Goal: Task Accomplishment & Management: Complete application form

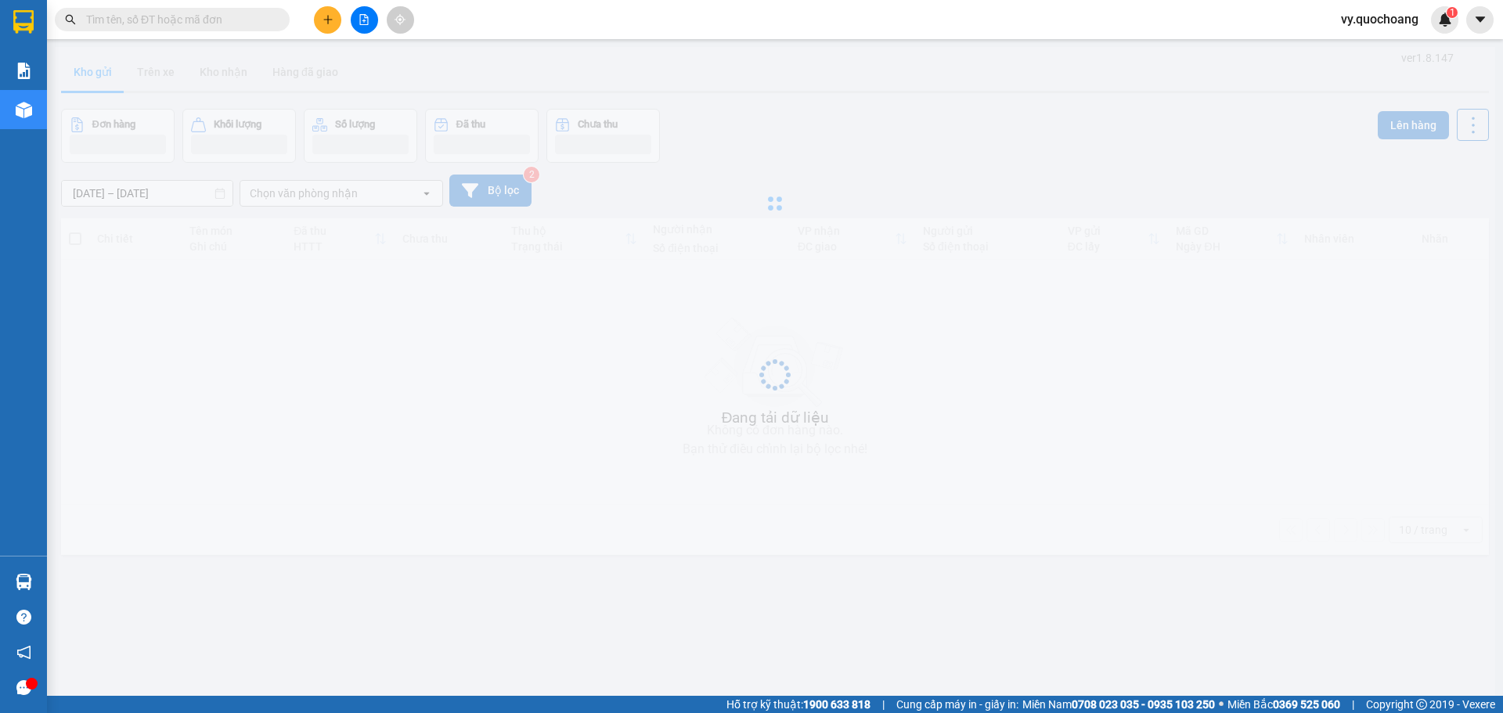
click at [1377, 19] on span "vy.quochoang" at bounding box center [1380, 19] width 103 height 20
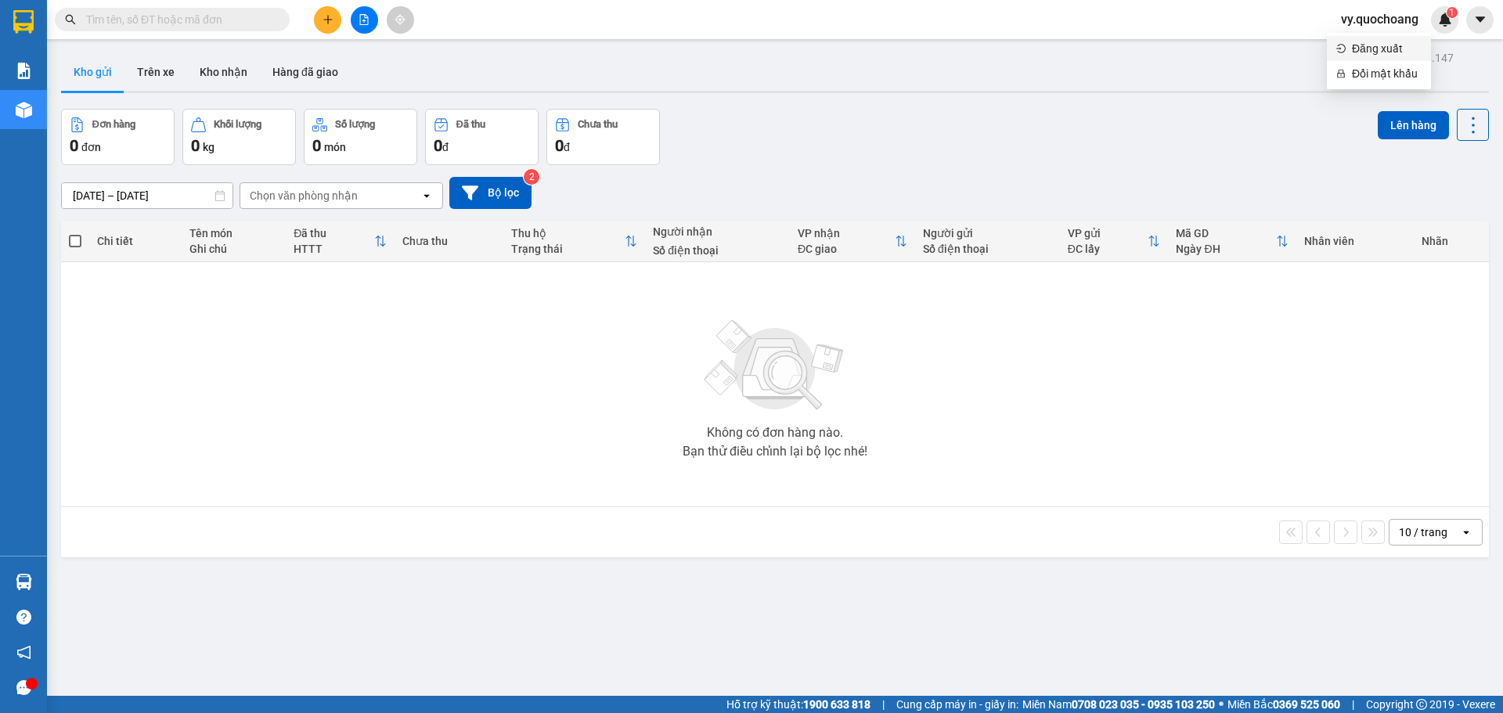
click at [1380, 49] on span "Đăng xuất" at bounding box center [1387, 48] width 70 height 17
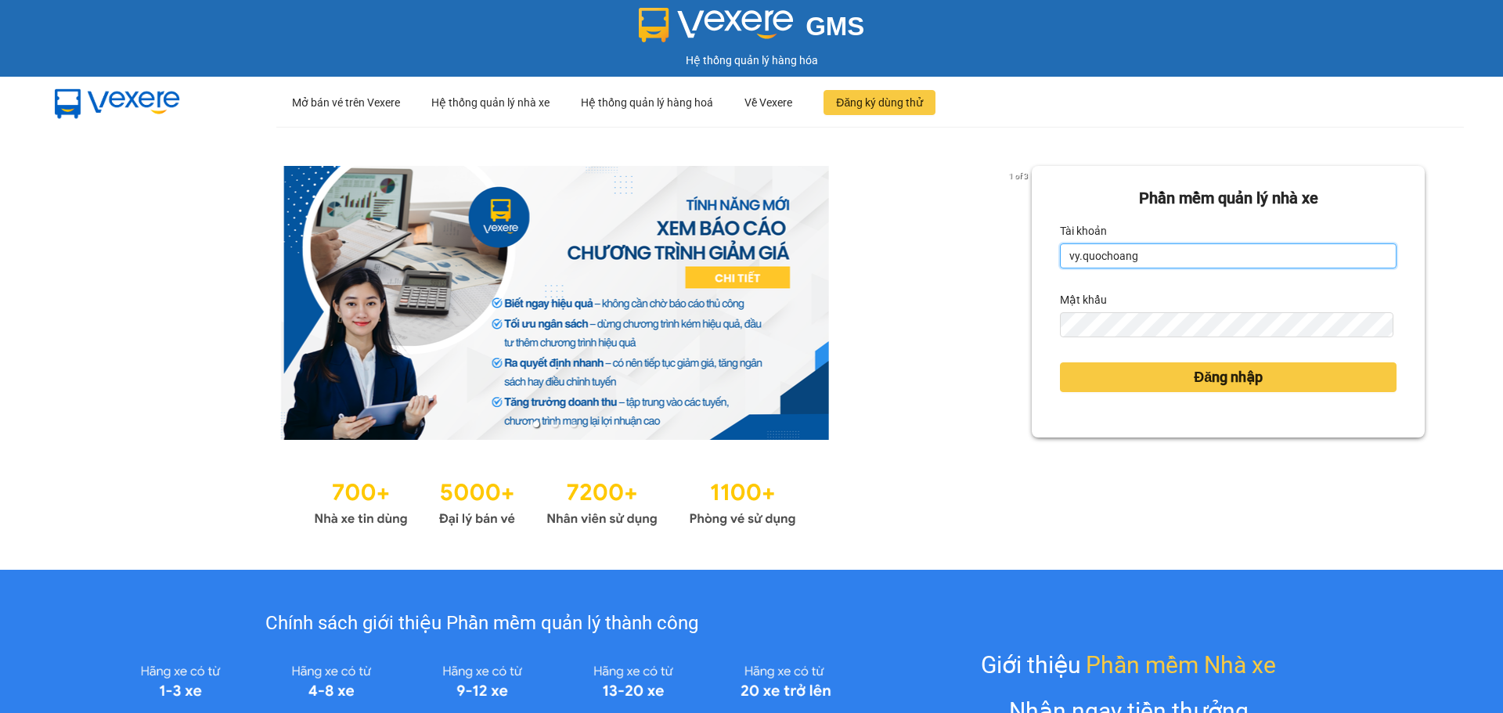
click at [1073, 254] on input "vy.quochoang" at bounding box center [1228, 255] width 337 height 25
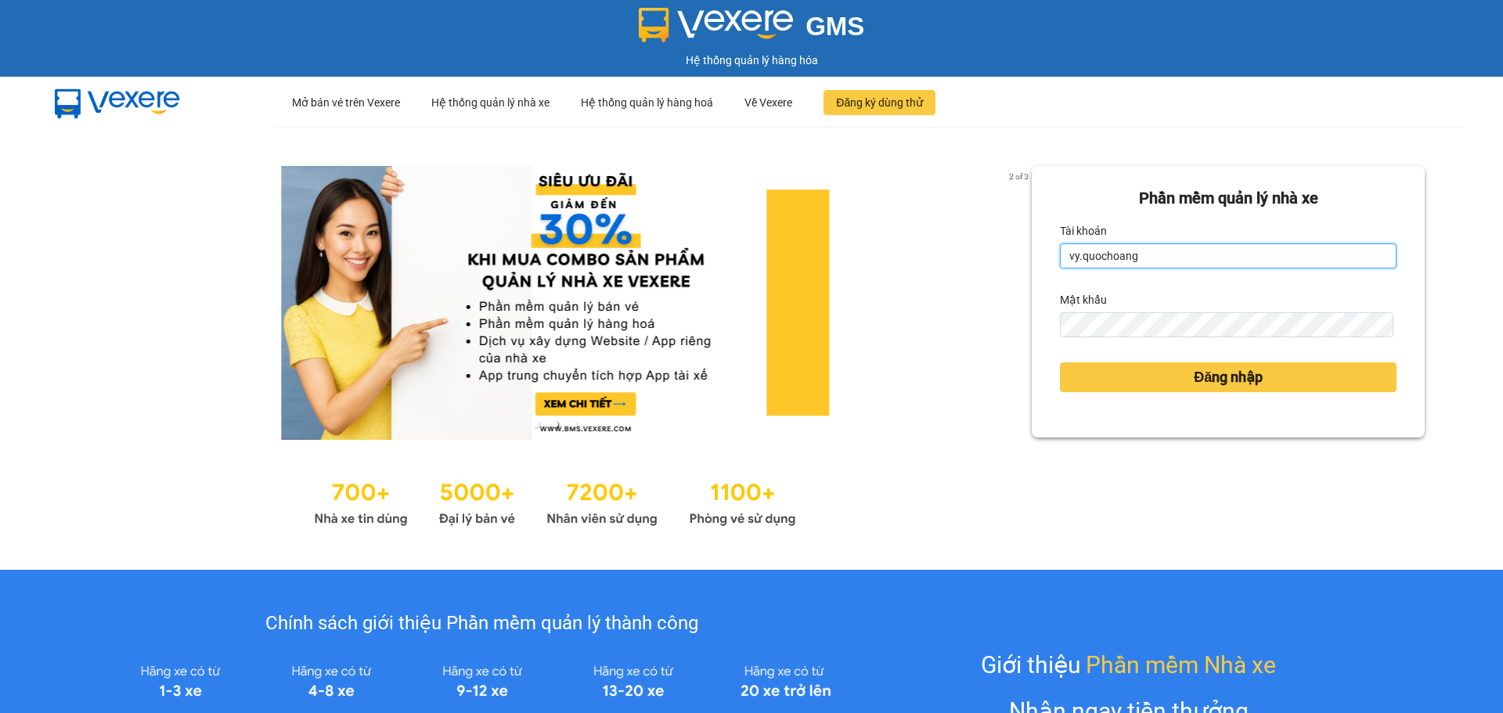
type input "aitien.quochoang"
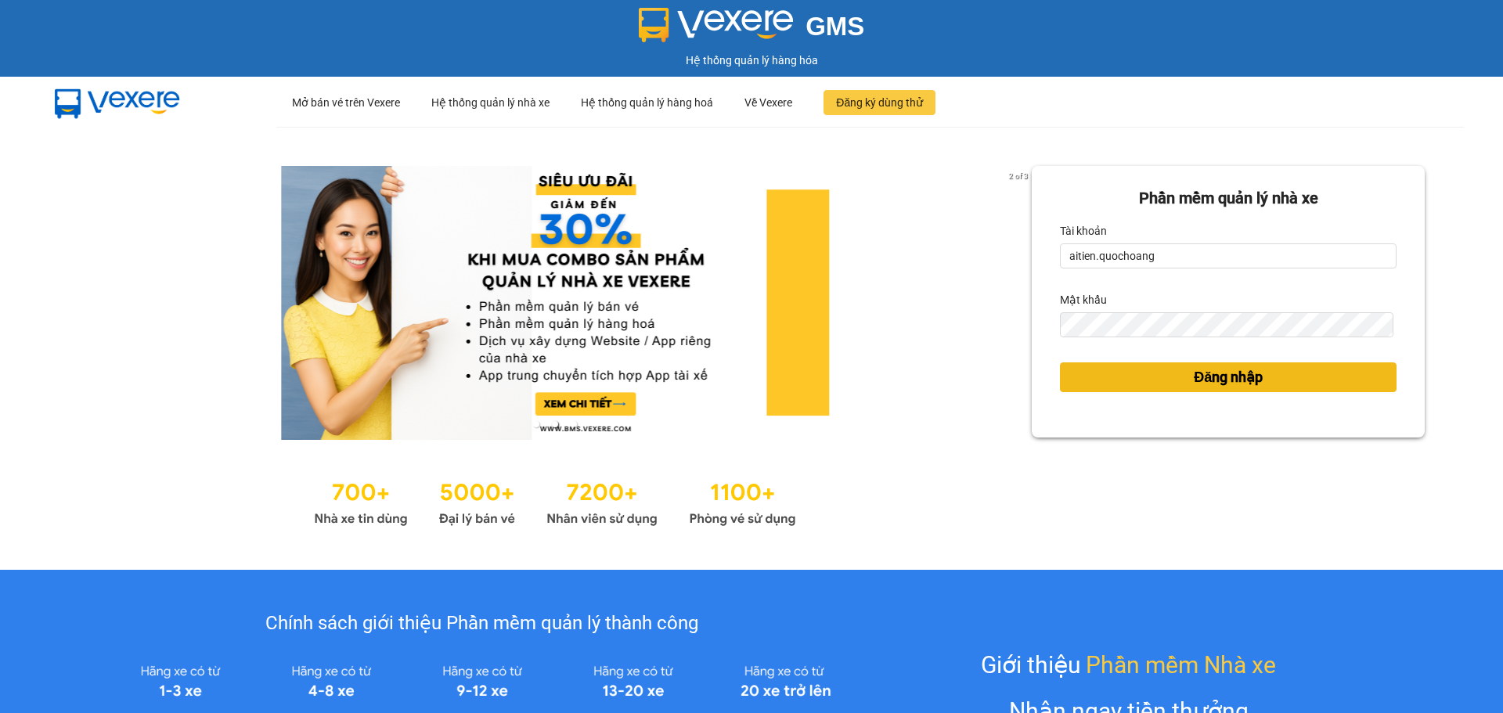
click at [1219, 382] on span "Đăng nhập" at bounding box center [1228, 377] width 69 height 22
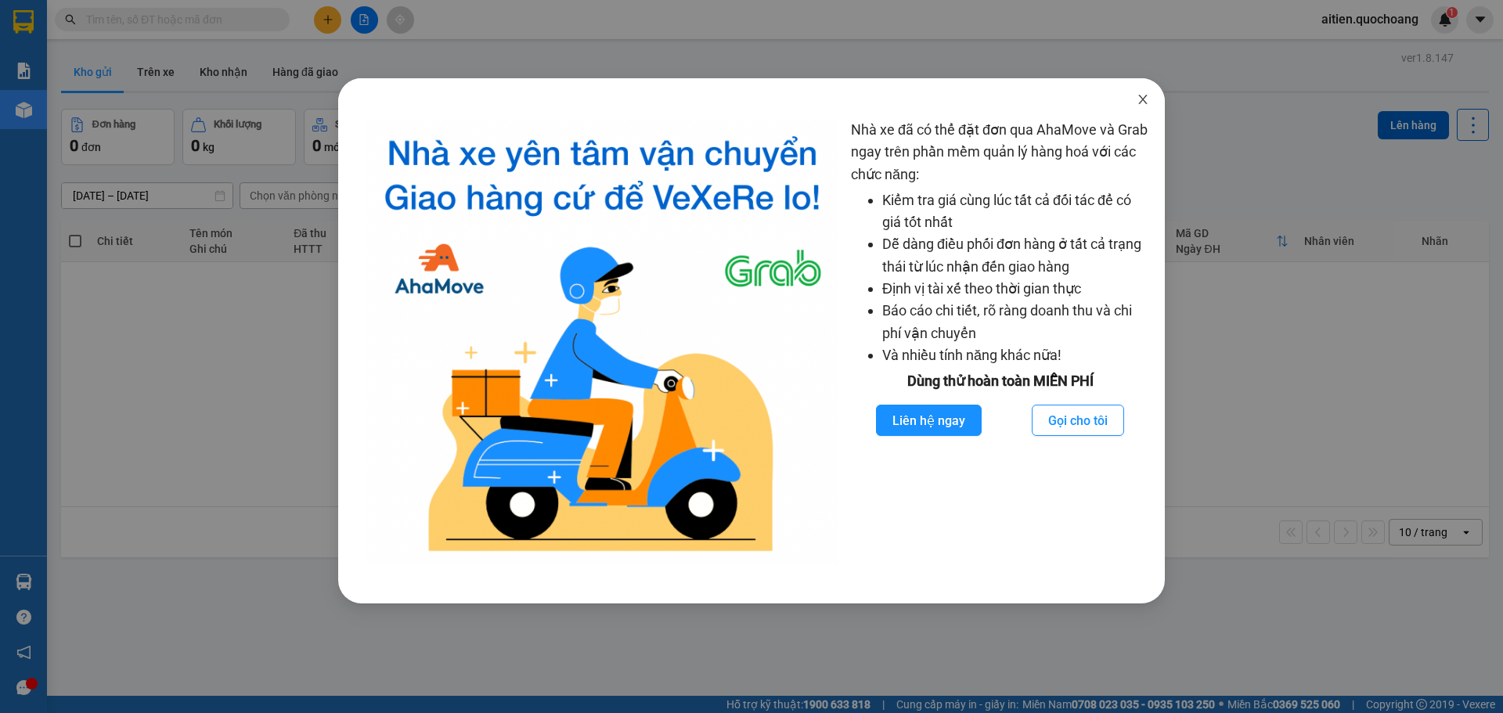
click at [1147, 95] on icon "close" at bounding box center [1143, 99] width 13 height 13
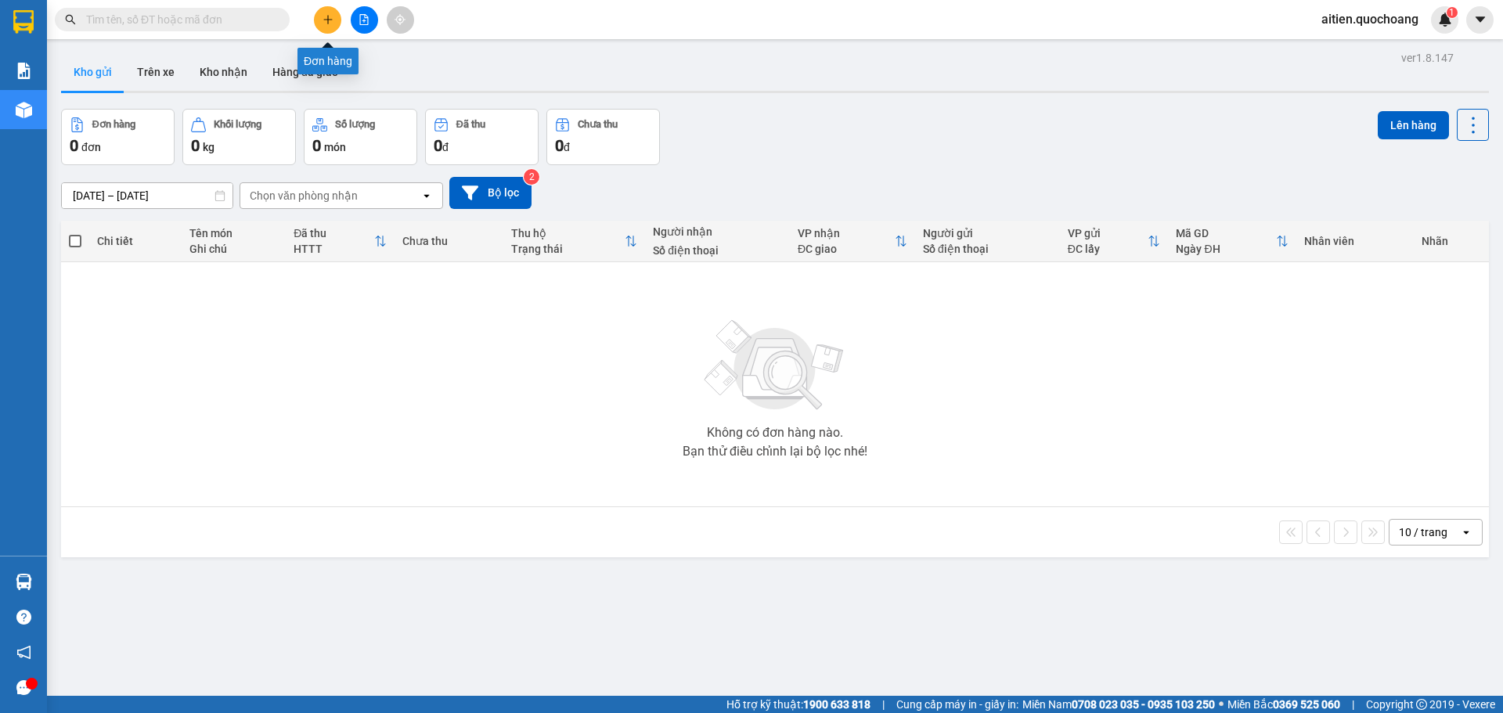
click at [326, 21] on icon "plus" at bounding box center [328, 19] width 11 height 11
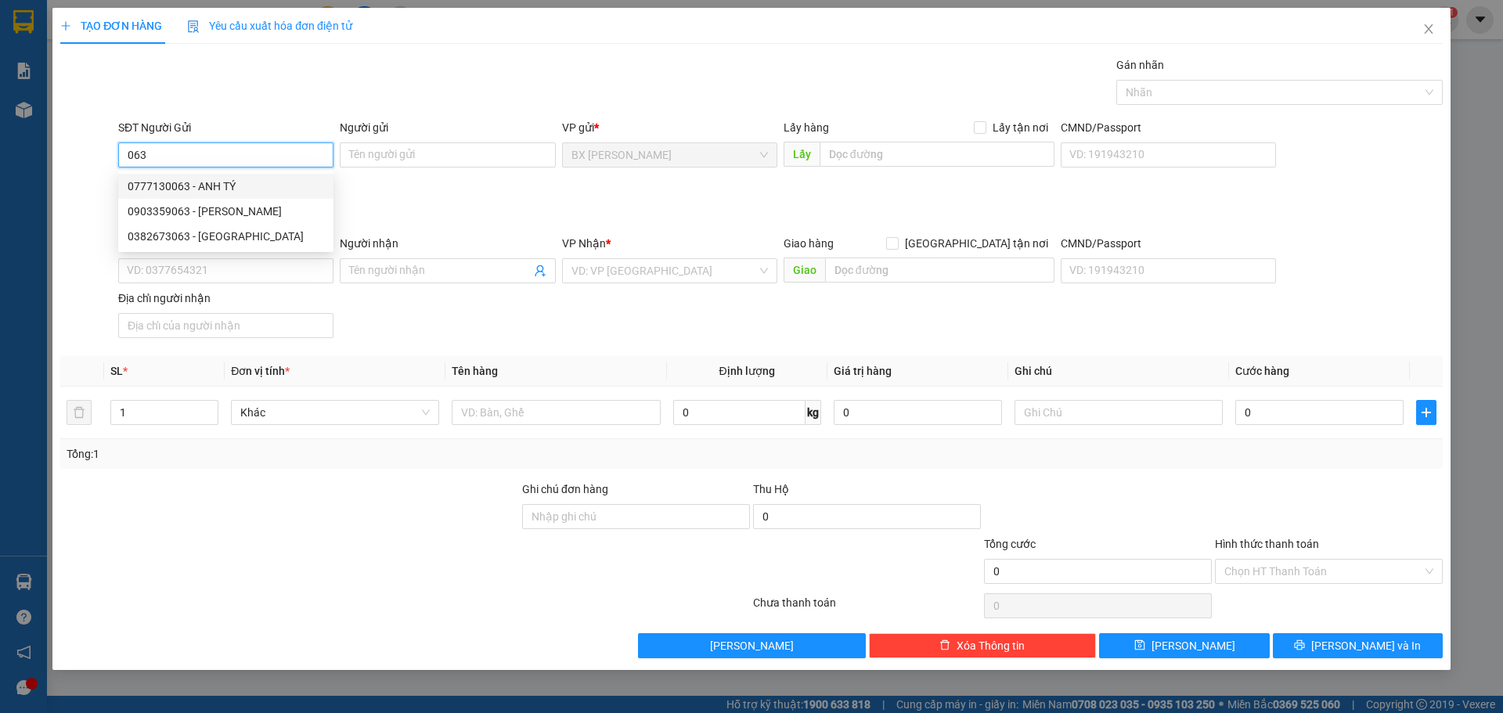
click at [213, 186] on div "0777130063 - ANH TÝ" at bounding box center [226, 186] width 197 height 17
type input "0777130063"
type input "ANH TÝ"
type input "0777130063"
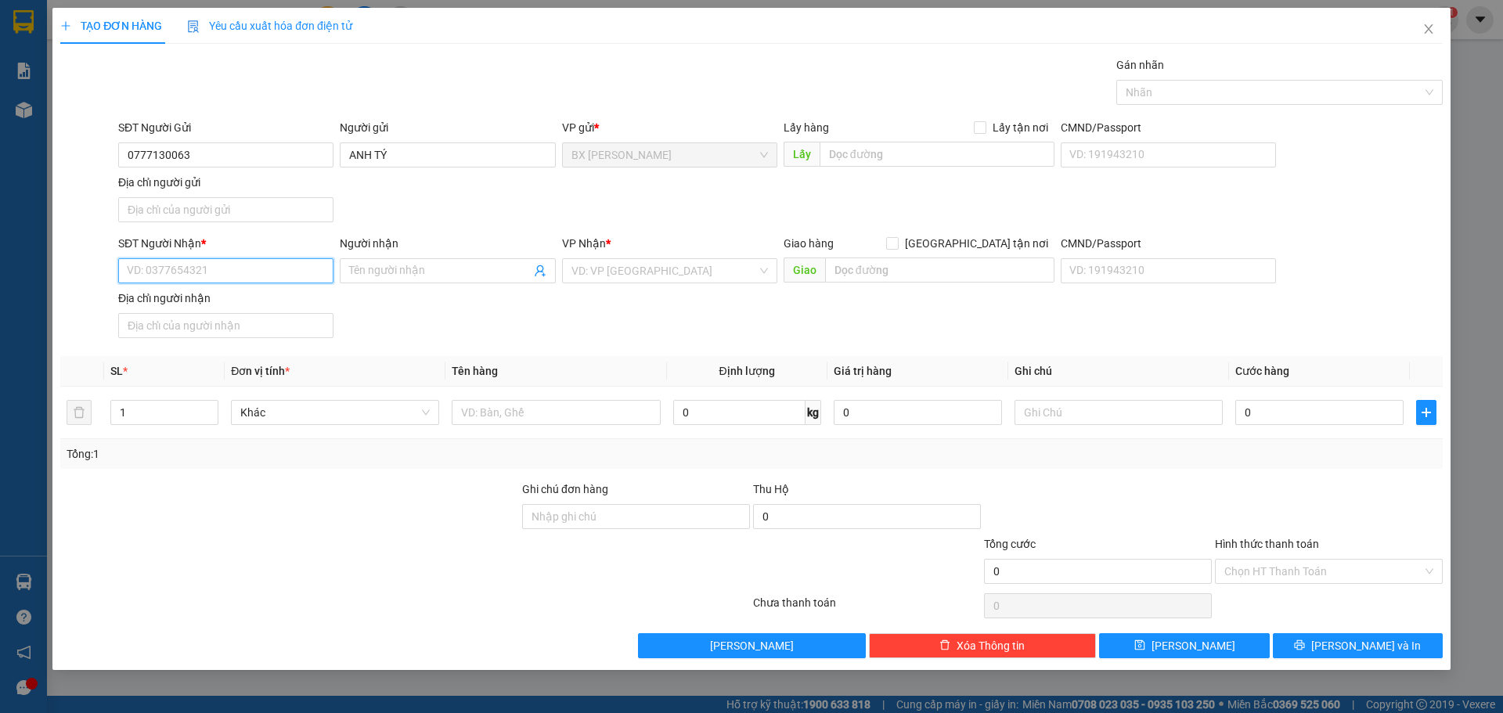
click at [197, 276] on input "SĐT Người Nhận *" at bounding box center [225, 270] width 215 height 25
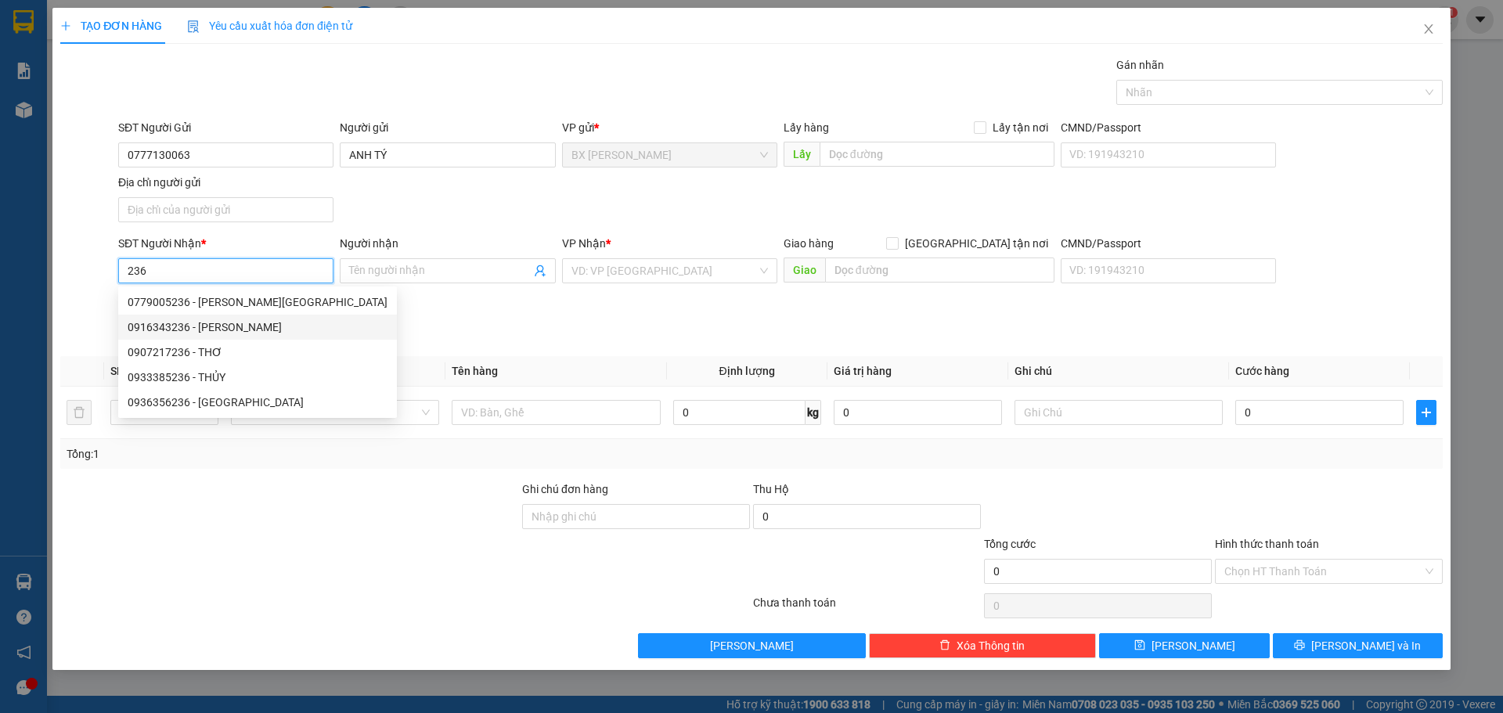
click at [240, 329] on div "0916343236 - NGUYỄN THỊ LIỄU" at bounding box center [258, 327] width 260 height 17
type input "0916343236"
type input "NGUYỄN THỊ LIỄU"
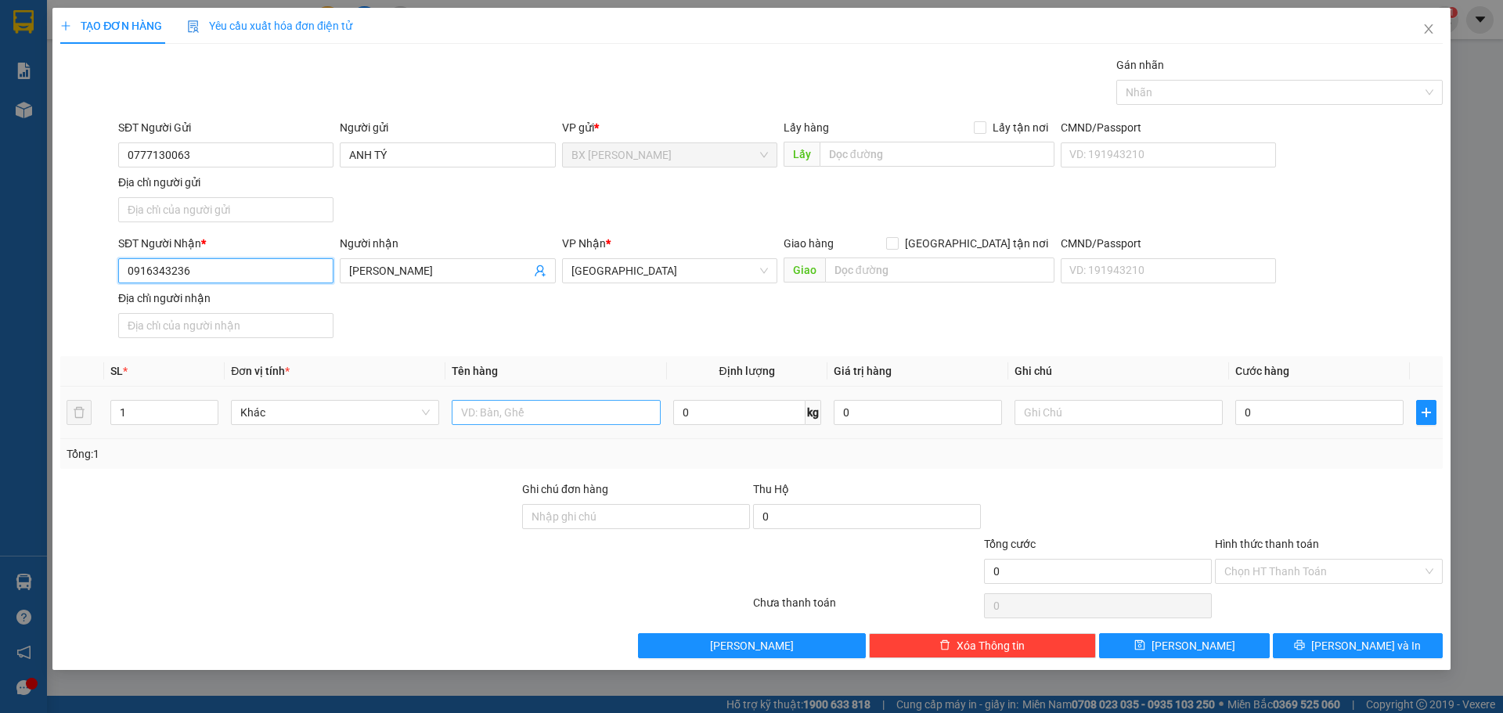
type input "0916343236"
click at [483, 417] on input "text" at bounding box center [556, 412] width 208 height 25
type input "b"
type input "BAO"
click at [1261, 406] on input "0" at bounding box center [1319, 412] width 168 height 25
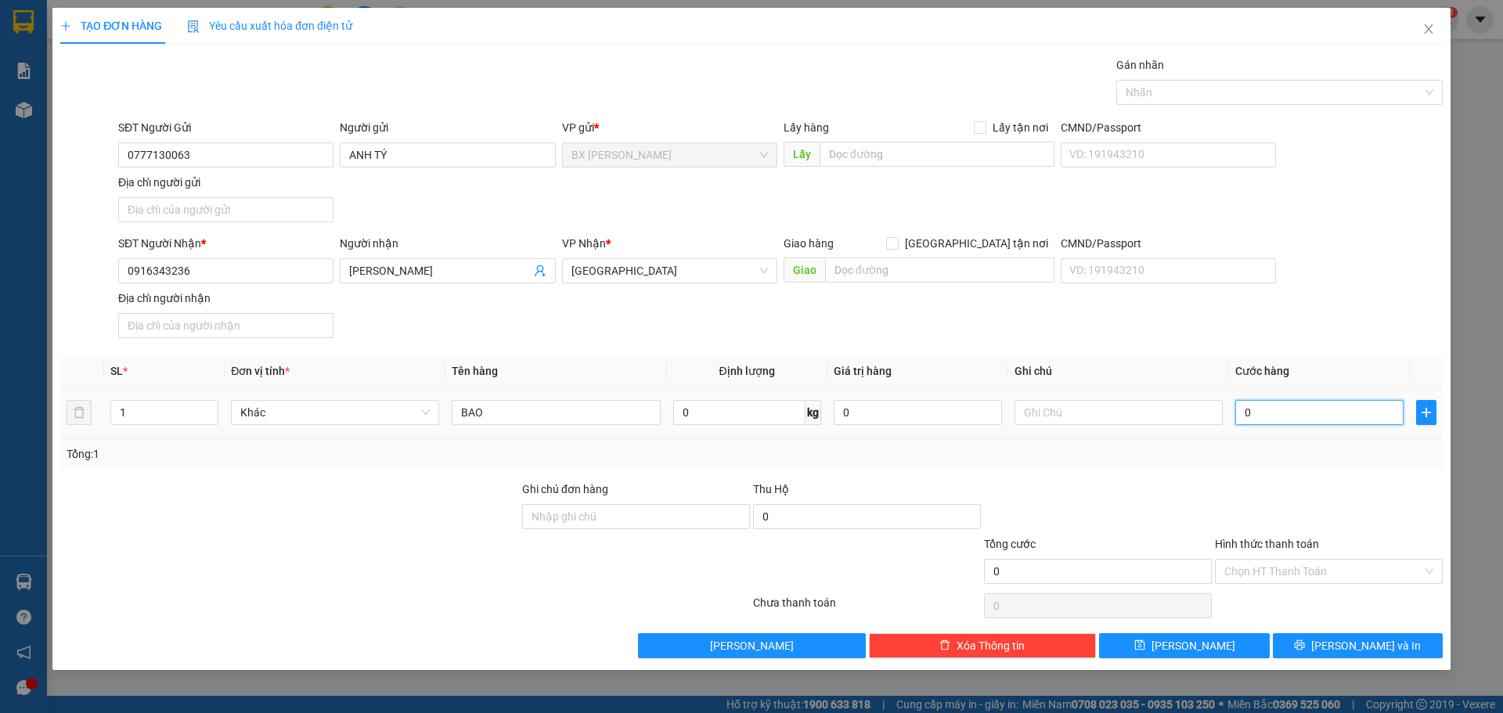
type input "4"
type input "40"
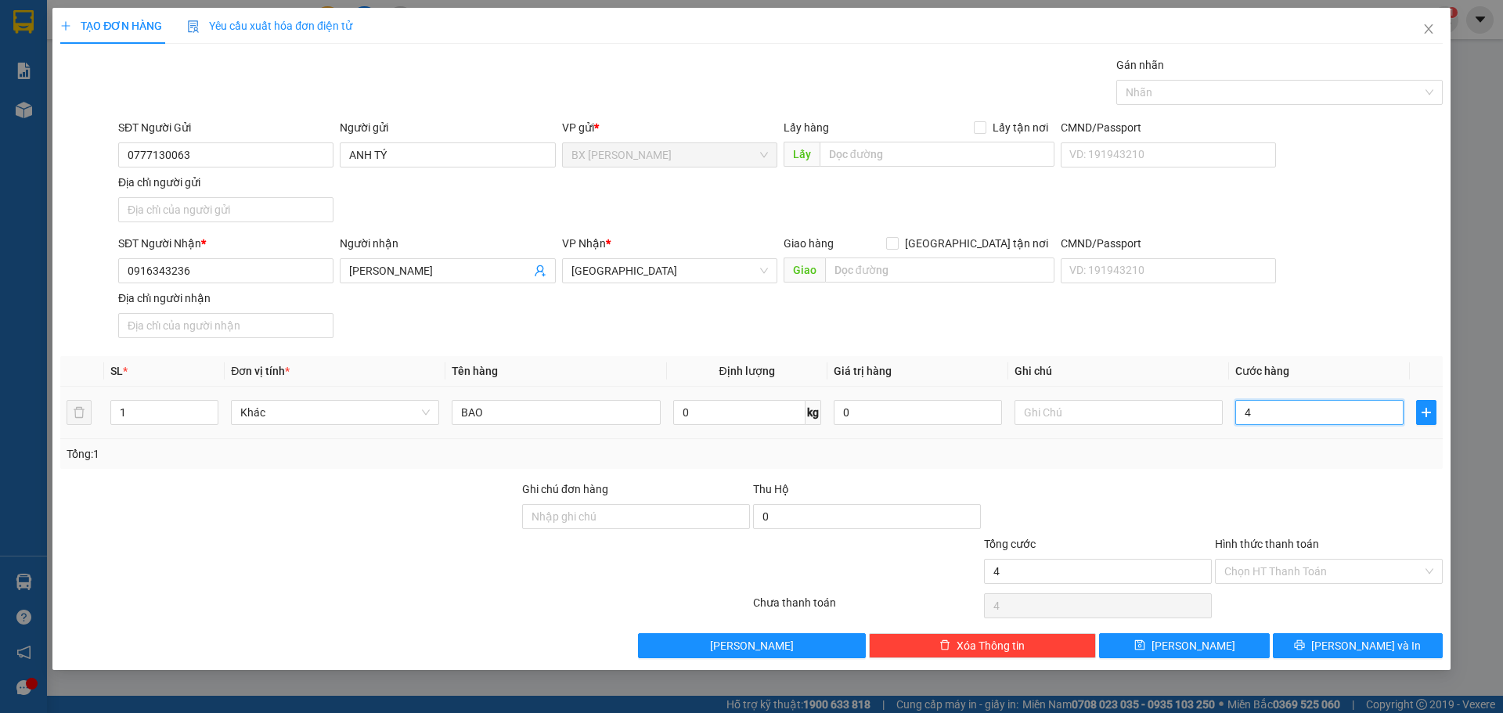
type input "40"
type input "400"
type input "4.000"
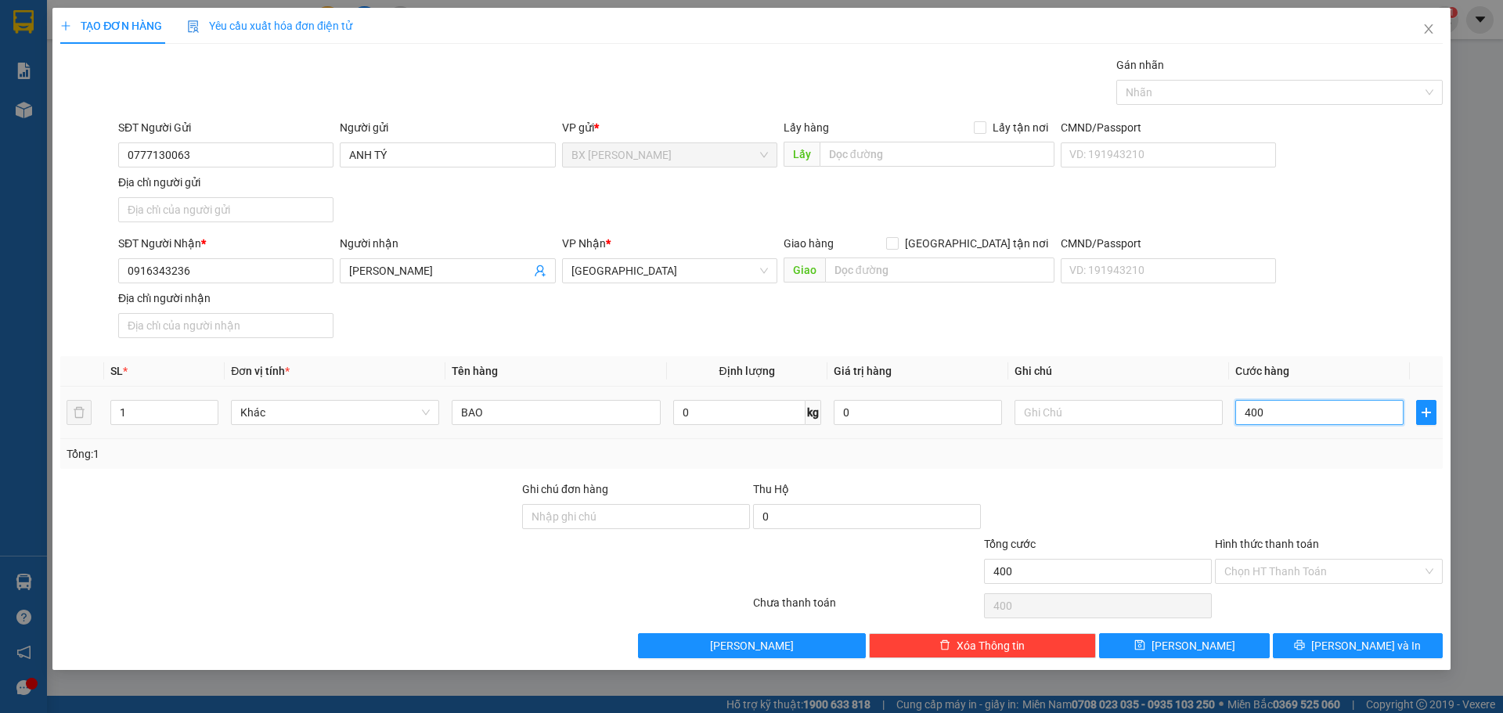
type input "4.000"
type input "40.000"
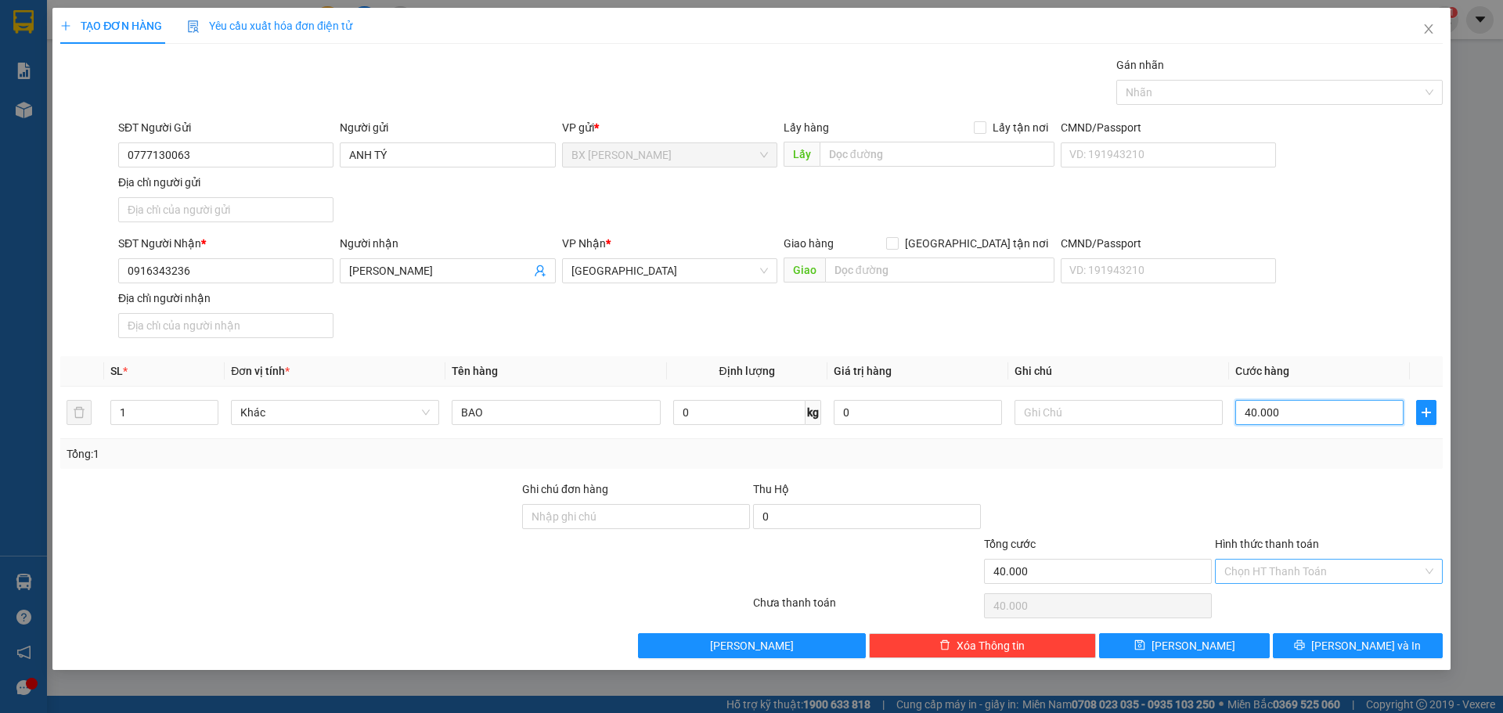
type input "40.000"
click at [1404, 572] on input "Hình thức thanh toán" at bounding box center [1324, 571] width 198 height 23
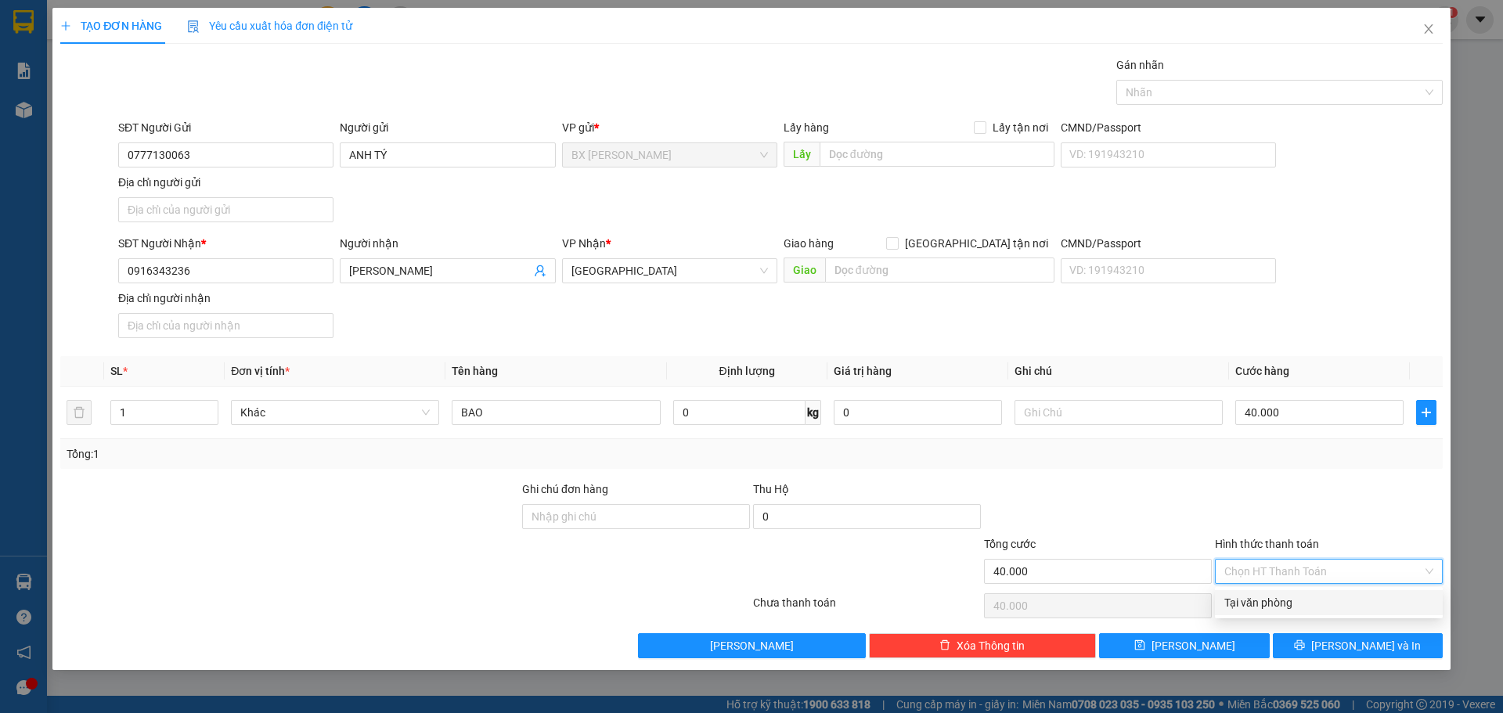
click at [1235, 607] on div "Tại văn phòng" at bounding box center [1329, 602] width 209 height 17
type input "0"
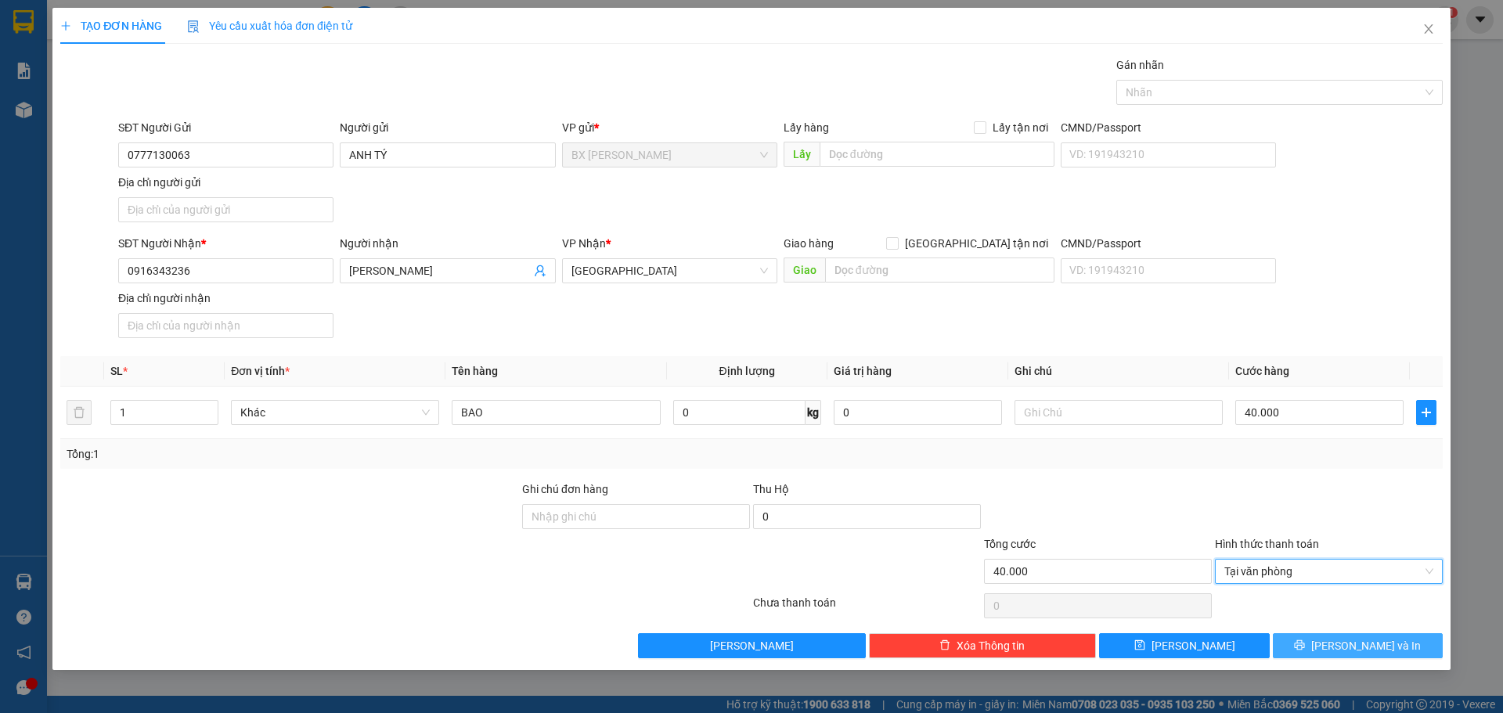
click at [1367, 648] on span "[PERSON_NAME] và In" at bounding box center [1366, 645] width 110 height 17
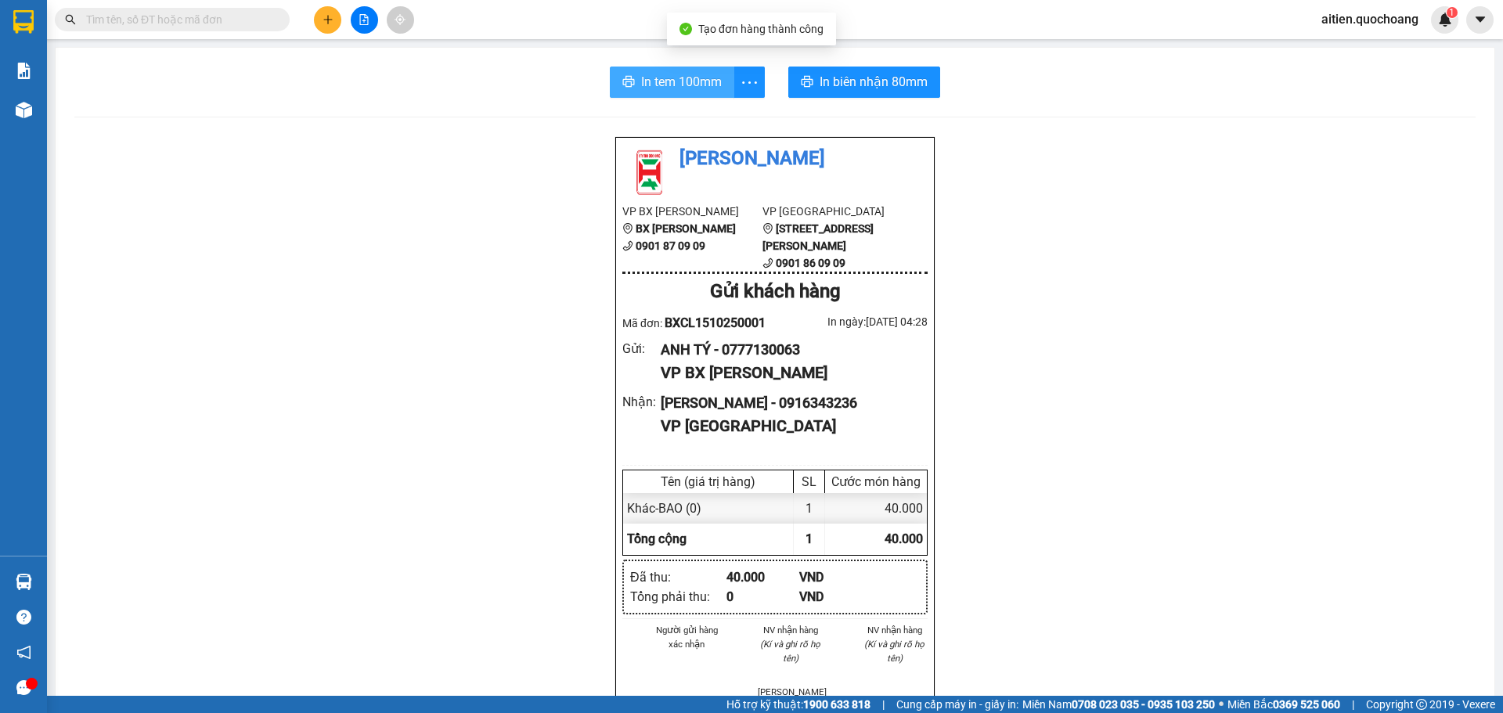
drag, startPoint x: 645, startPoint y: 78, endPoint x: 690, endPoint y: 96, distance: 48.1
click at [646, 78] on span "In tem 100mm" at bounding box center [681, 82] width 81 height 20
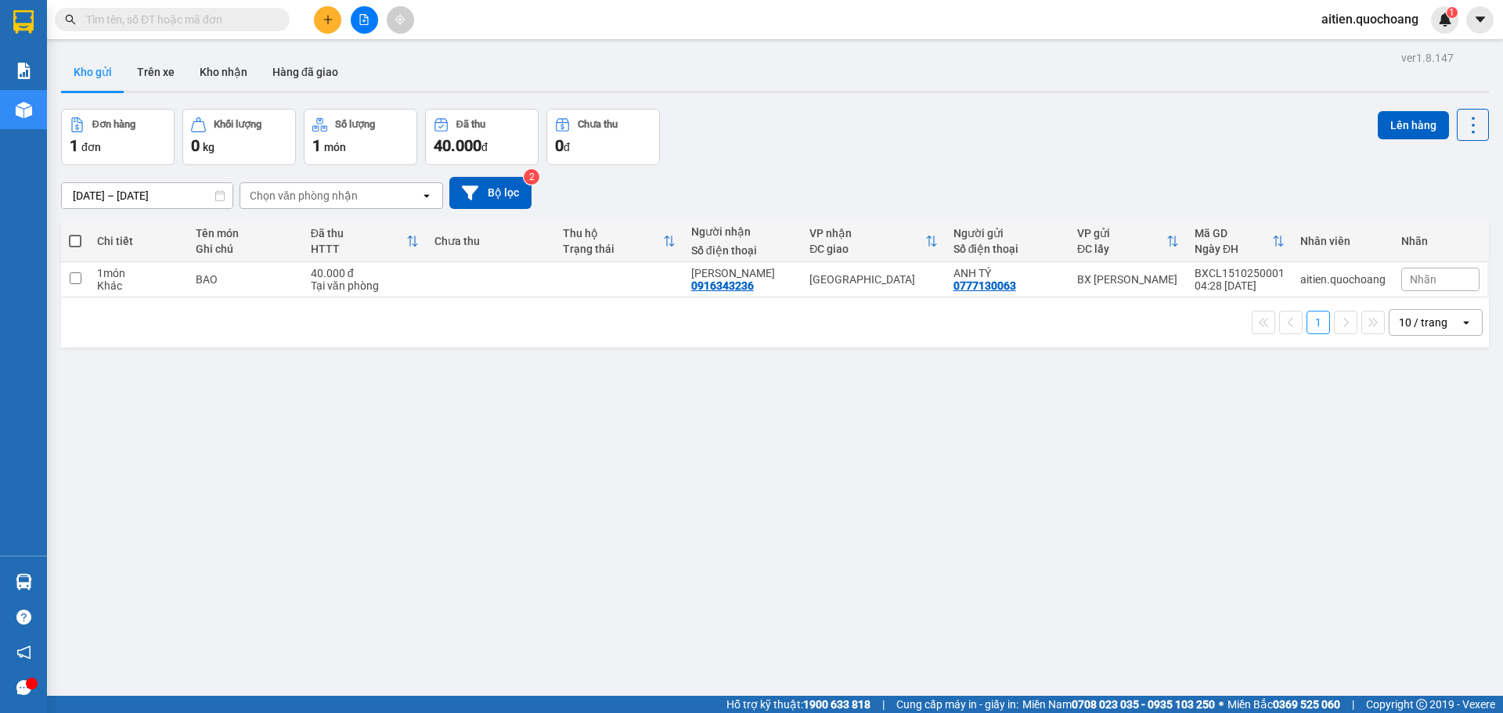
drag, startPoint x: 69, startPoint y: 245, endPoint x: 94, endPoint y: 251, distance: 25.8
click at [70, 244] on span at bounding box center [75, 241] width 13 height 13
click at [75, 233] on input "checkbox" at bounding box center [75, 233] width 0 height 0
checkbox input "true"
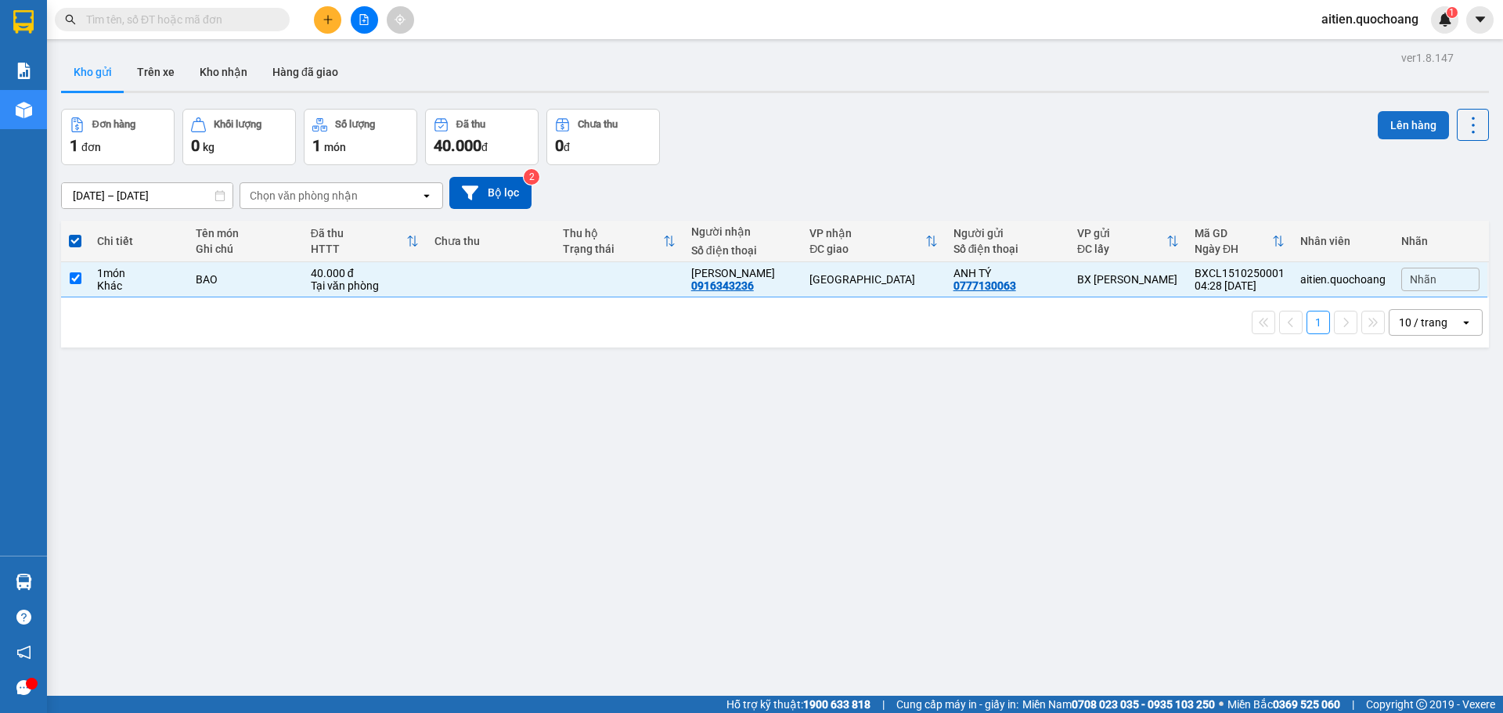
click at [1396, 124] on button "Lên hàng" at bounding box center [1413, 125] width 71 height 28
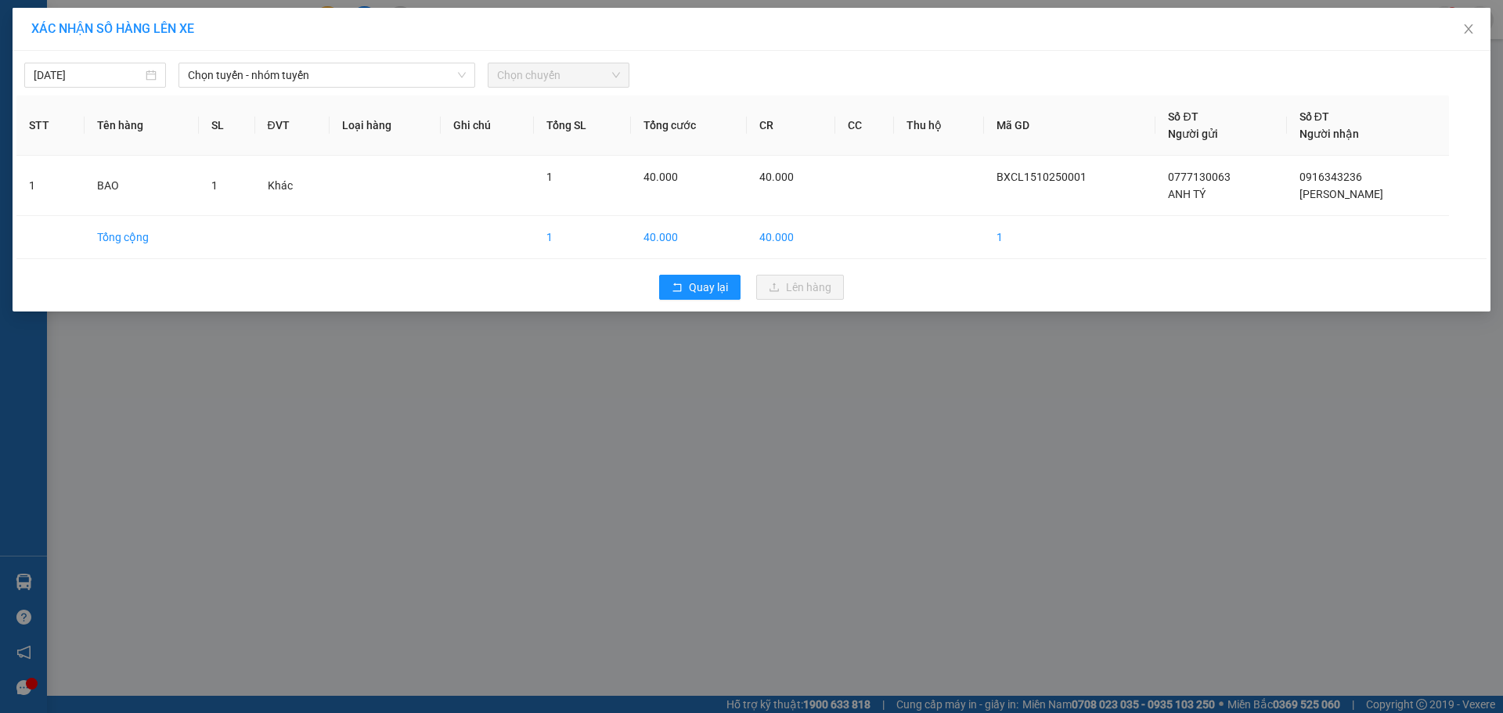
click at [614, 69] on span "Chọn chuyến" at bounding box center [558, 74] width 123 height 23
click at [598, 77] on span "Chọn chuyến" at bounding box center [558, 74] width 123 height 23
click at [538, 77] on span "Chọn chuyến" at bounding box center [558, 74] width 123 height 23
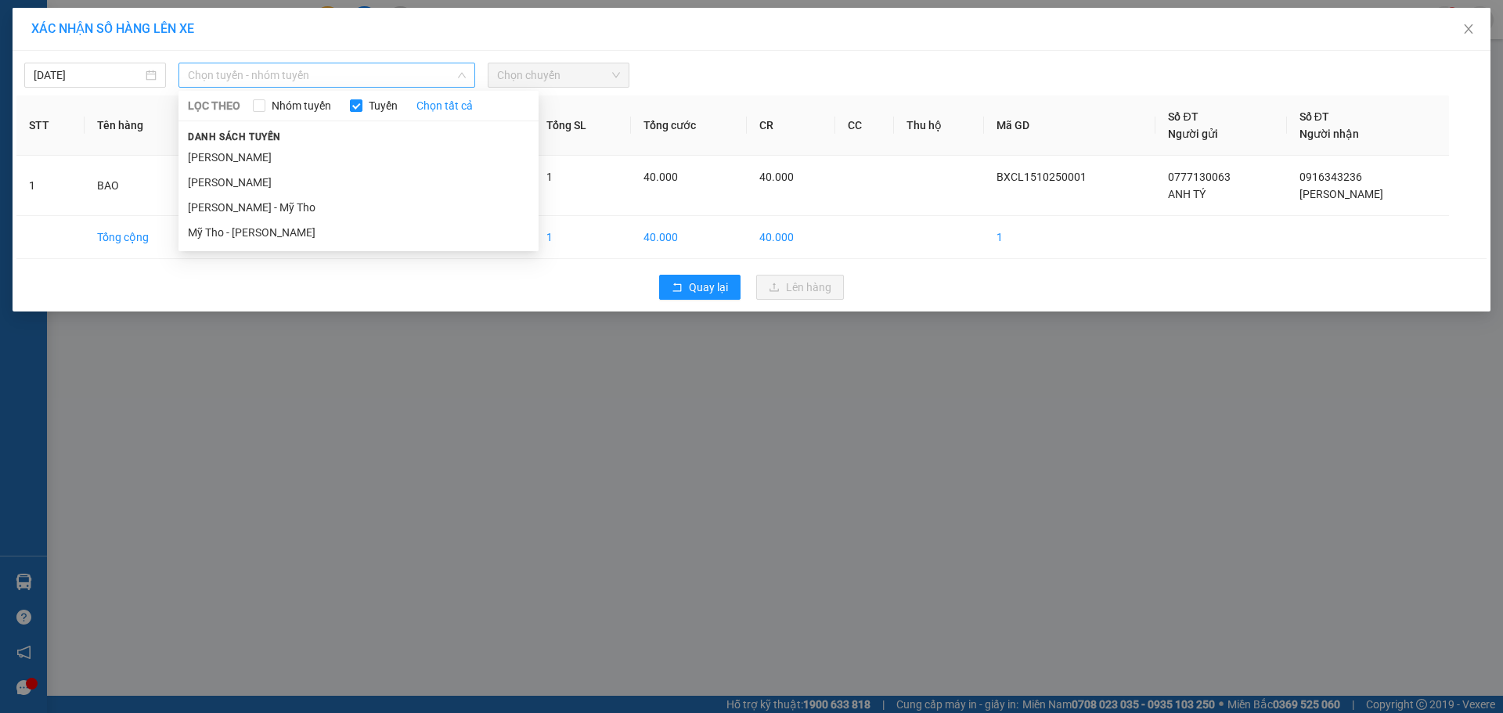
click at [373, 74] on span "Chọn tuyến - nhóm tuyến" at bounding box center [327, 74] width 278 height 23
click at [309, 152] on li "Cao Lãnh - Hồ Chí Minh" at bounding box center [359, 157] width 360 height 25
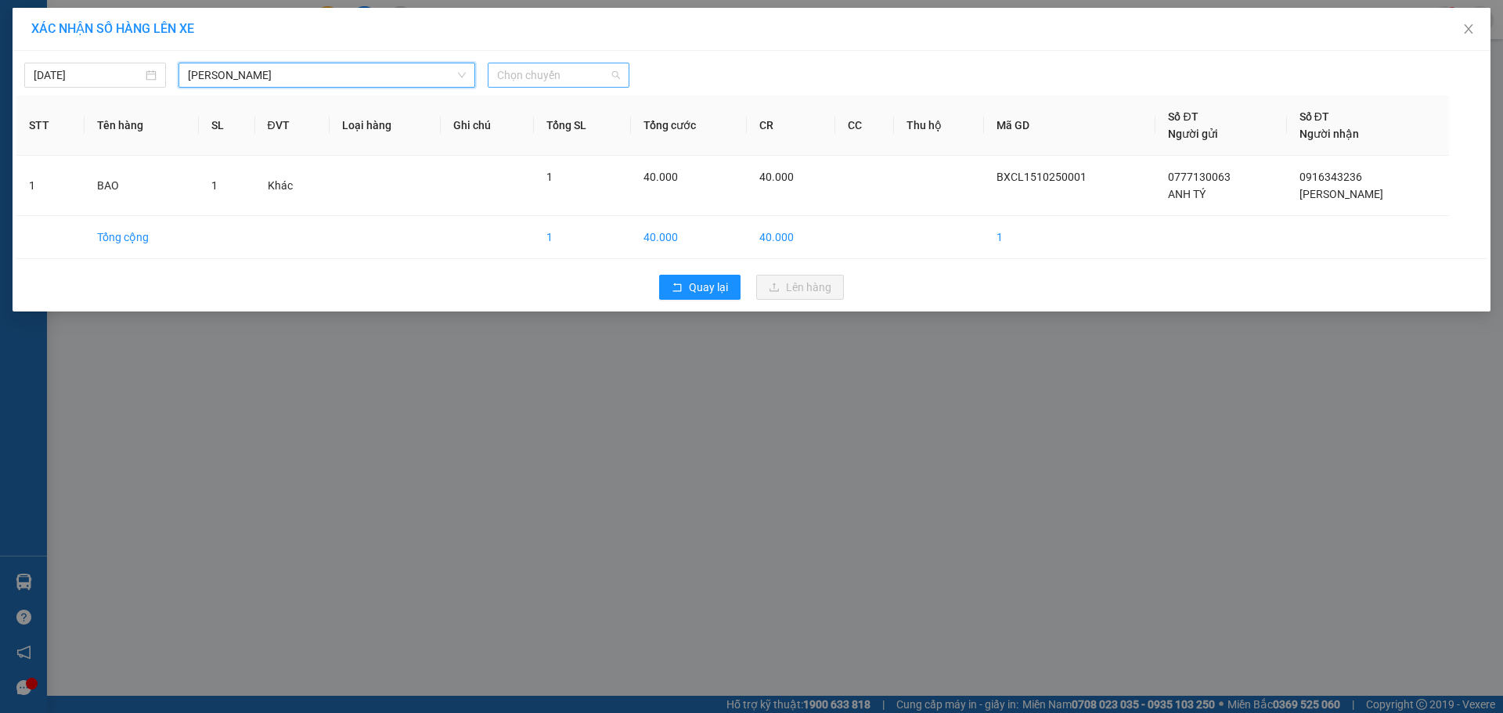
click at [566, 71] on span "Chọn chuyến" at bounding box center [558, 74] width 123 height 23
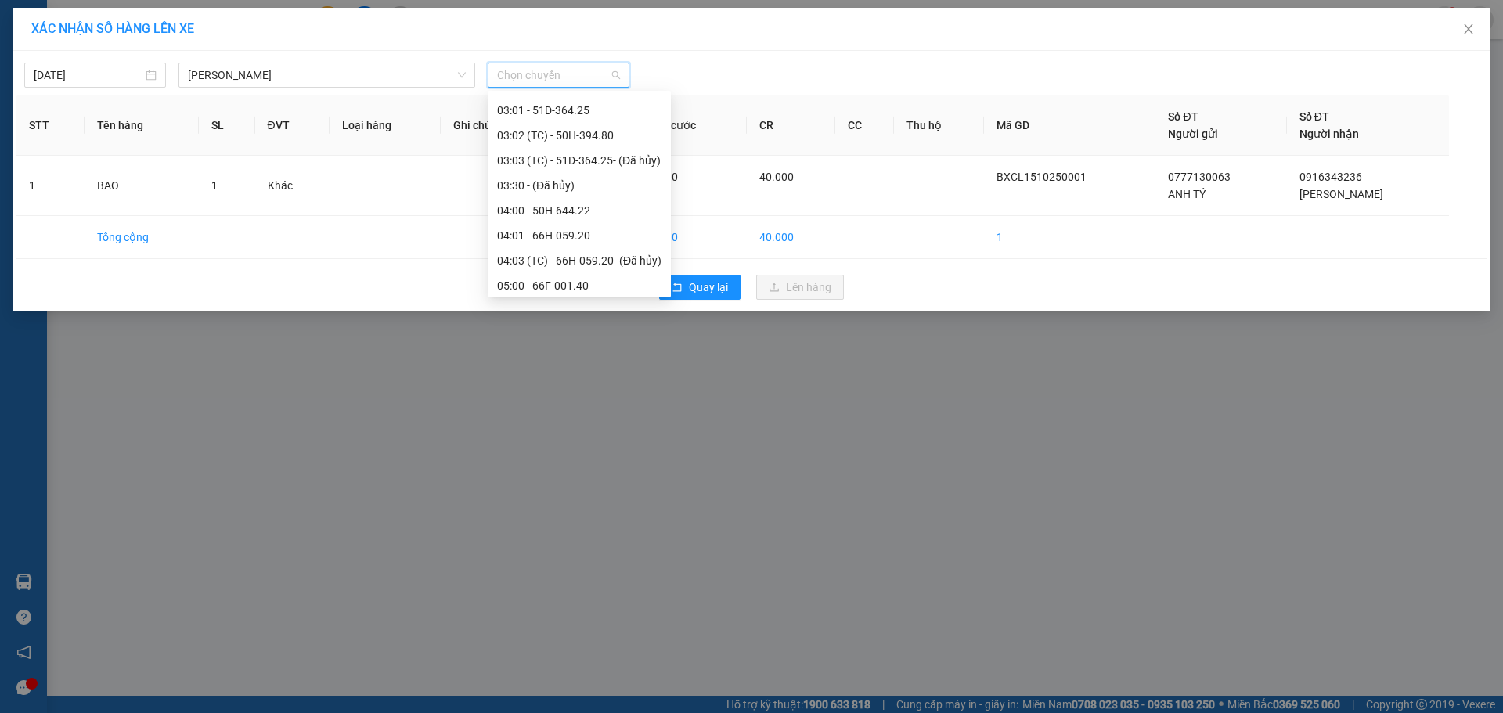
scroll to position [235, 0]
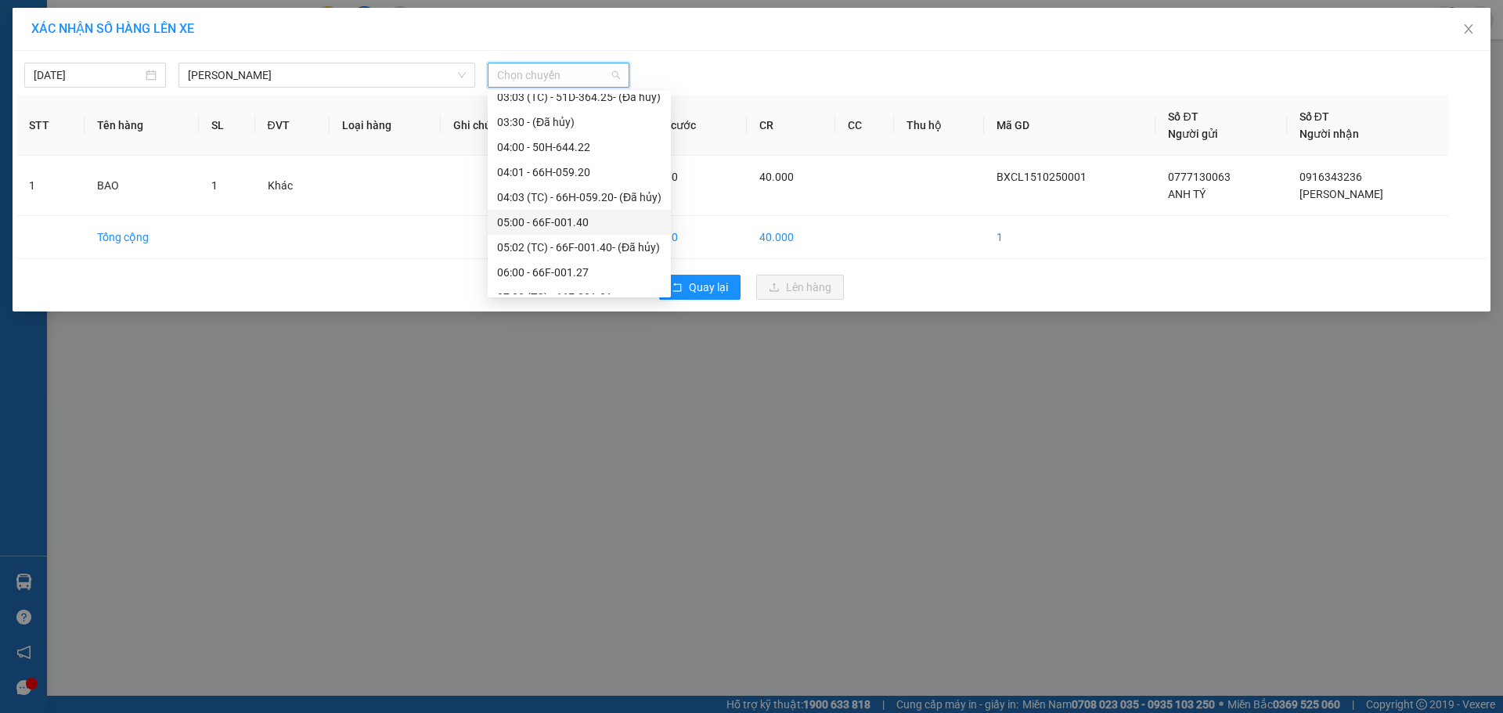
click at [533, 223] on div "05:00 - 66F-001.40" at bounding box center [579, 222] width 164 height 17
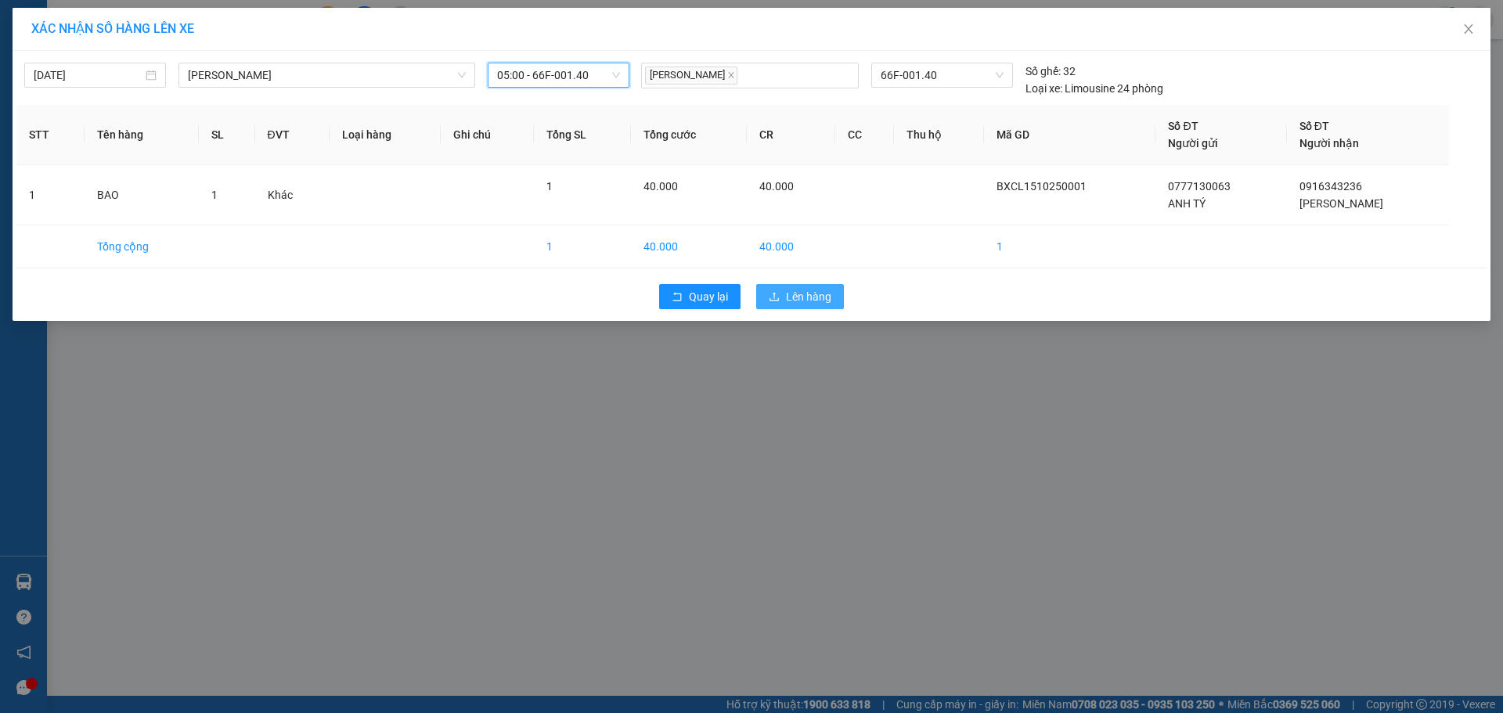
click at [812, 298] on span "Lên hàng" at bounding box center [808, 296] width 45 height 17
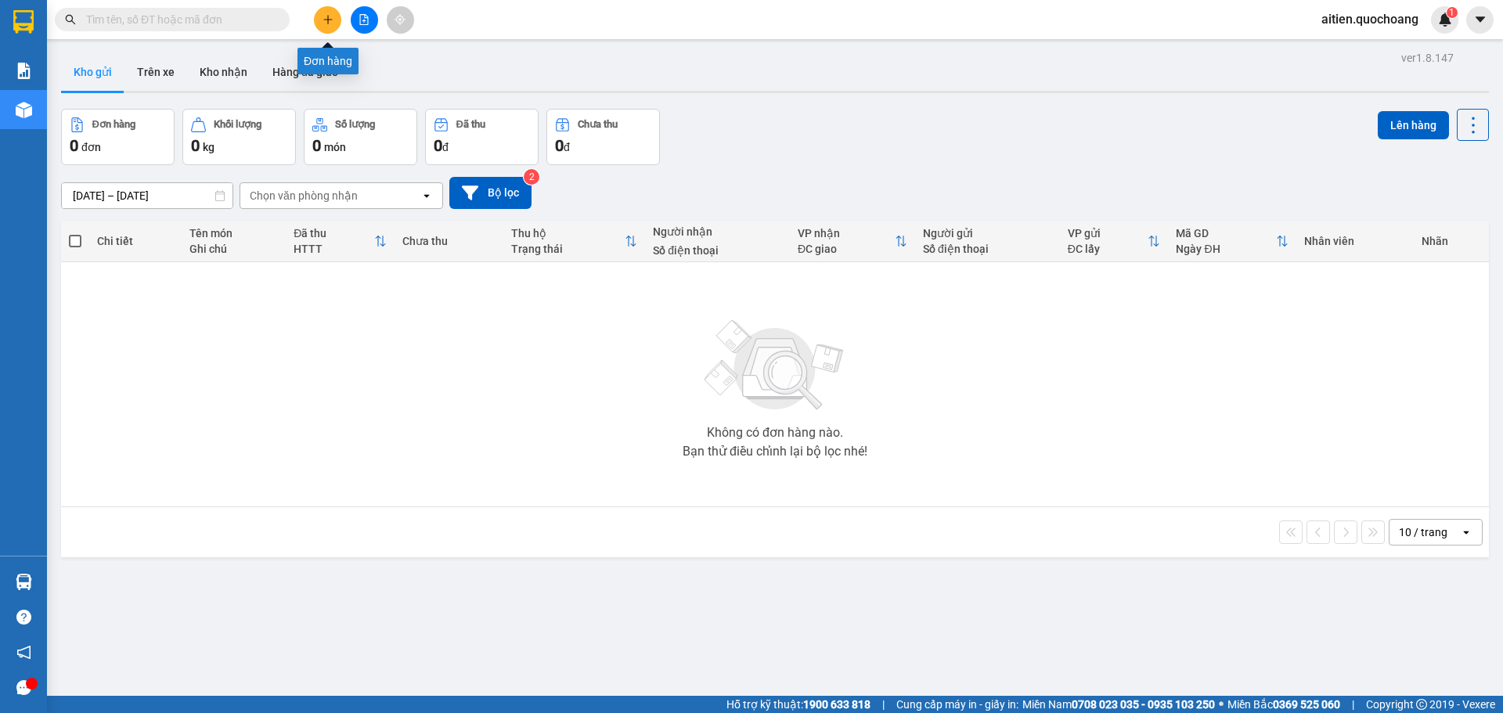
click at [336, 19] on button at bounding box center [327, 19] width 27 height 27
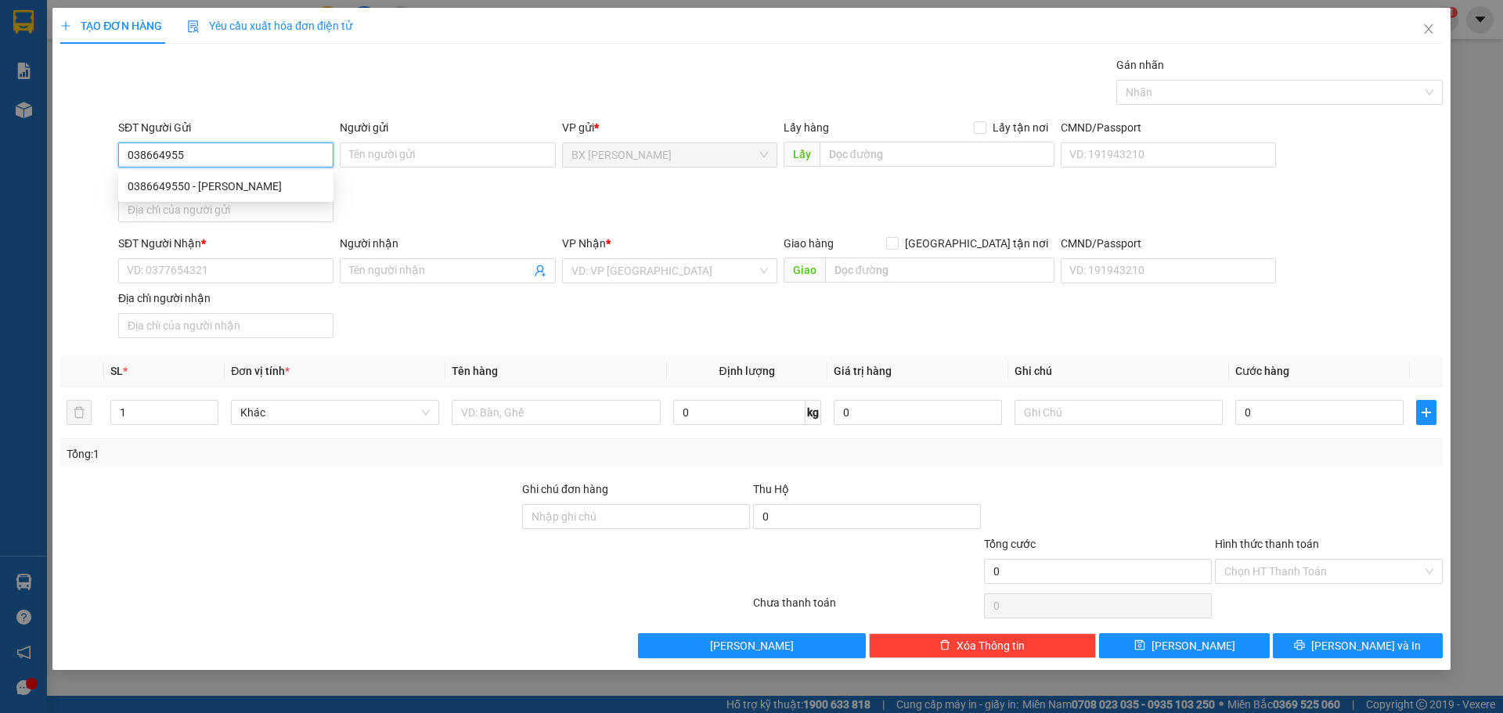
type input "0386649550"
click at [226, 186] on div "0386649550 - [PERSON_NAME]" at bounding box center [226, 186] width 197 height 17
type input "[PERSON_NAME]"
type input "0386649550"
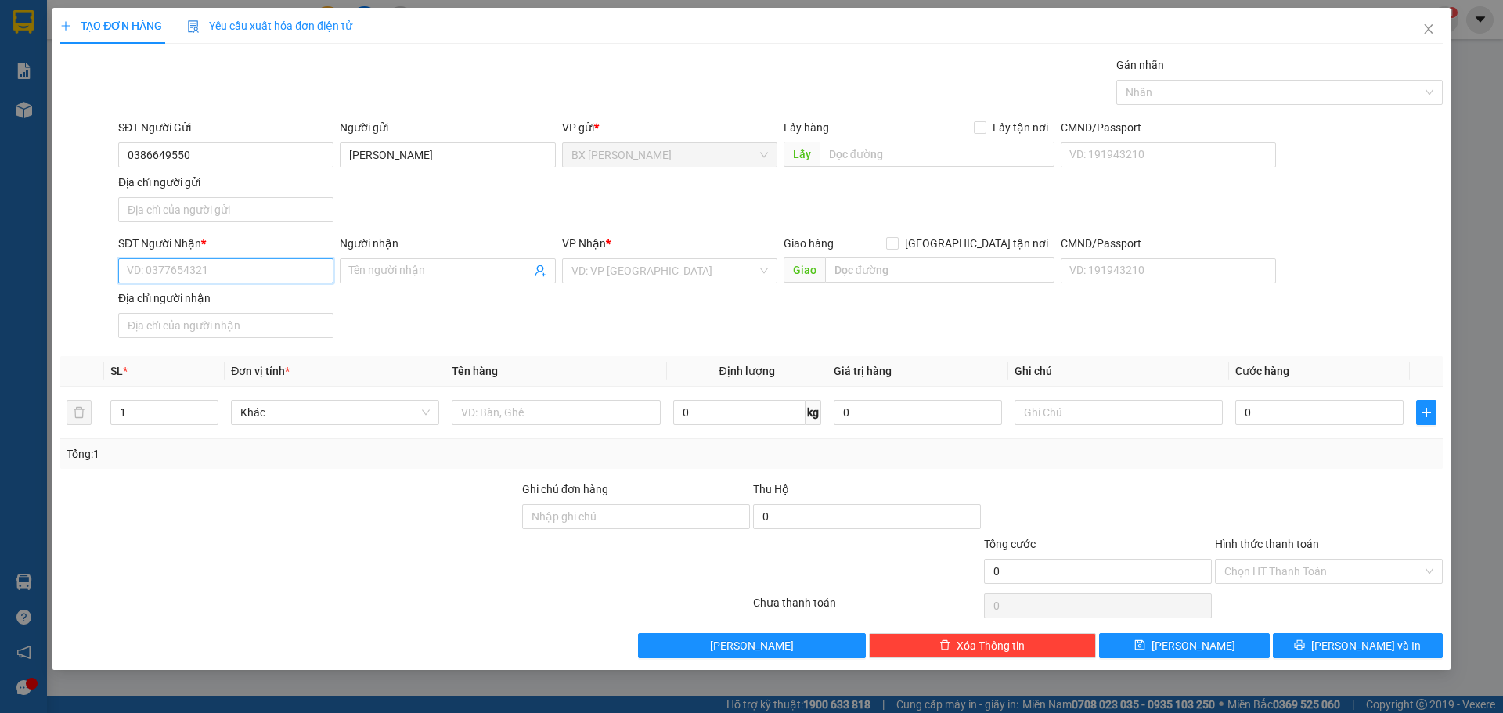
click at [184, 272] on input "SĐT Người Nhận *" at bounding box center [225, 270] width 215 height 25
type input "0981534785"
click at [265, 305] on div "0981534785 - ANH ÚT" at bounding box center [226, 302] width 197 height 17
type input "ANH ÚT"
type input "0981534785"
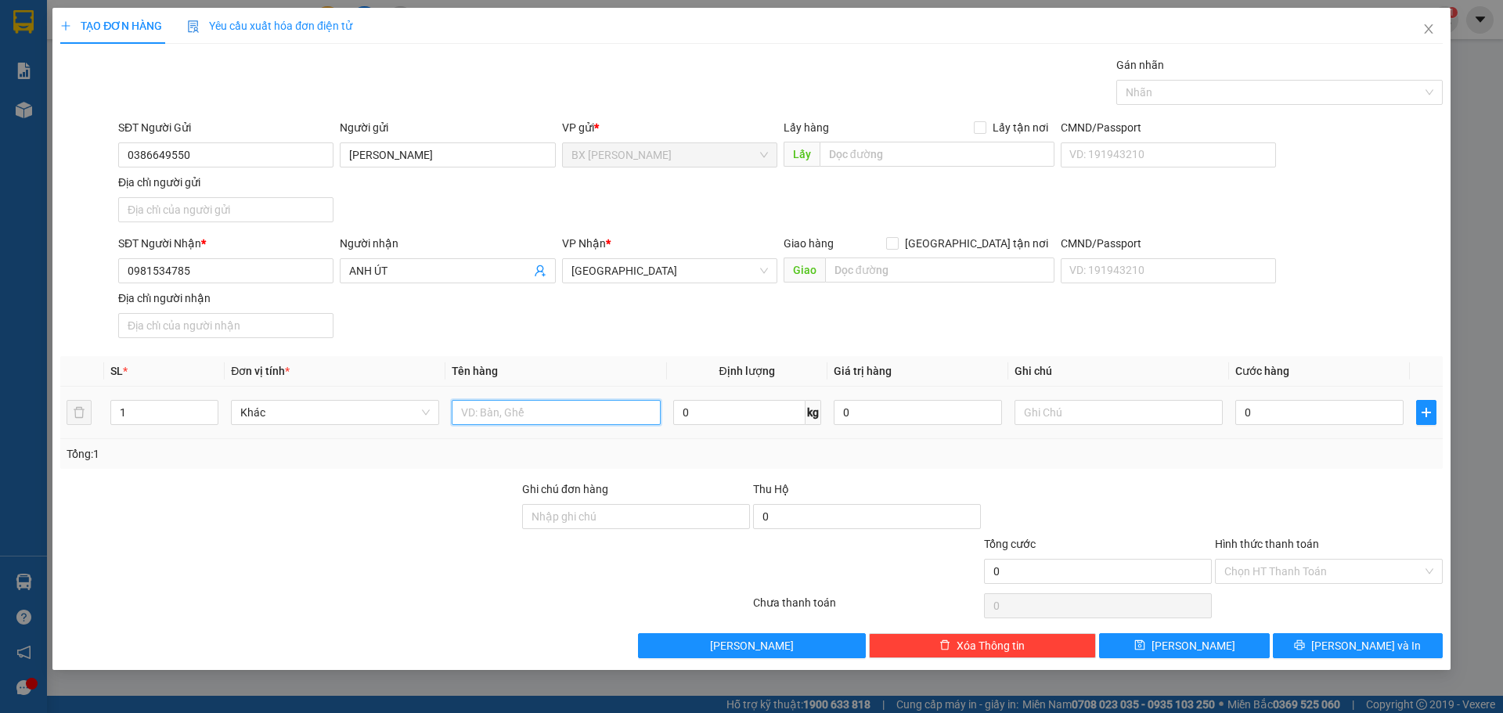
click at [495, 413] on input "text" at bounding box center [556, 412] width 208 height 25
type input "GIỎ"
click at [889, 157] on input "text" at bounding box center [937, 154] width 235 height 25
type input "BB KIẾN VĂN"
click at [1274, 412] on input "0" at bounding box center [1319, 412] width 168 height 25
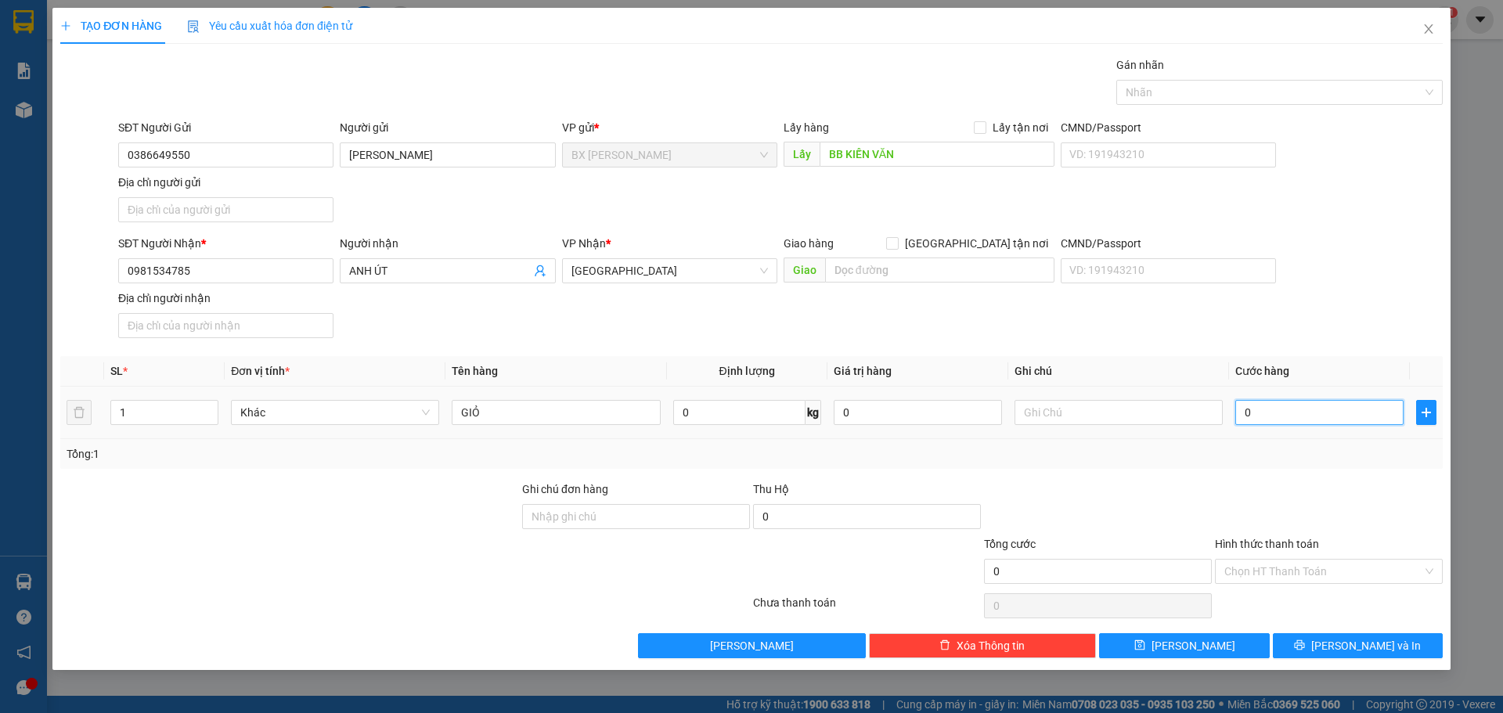
type input "1"
type input "10"
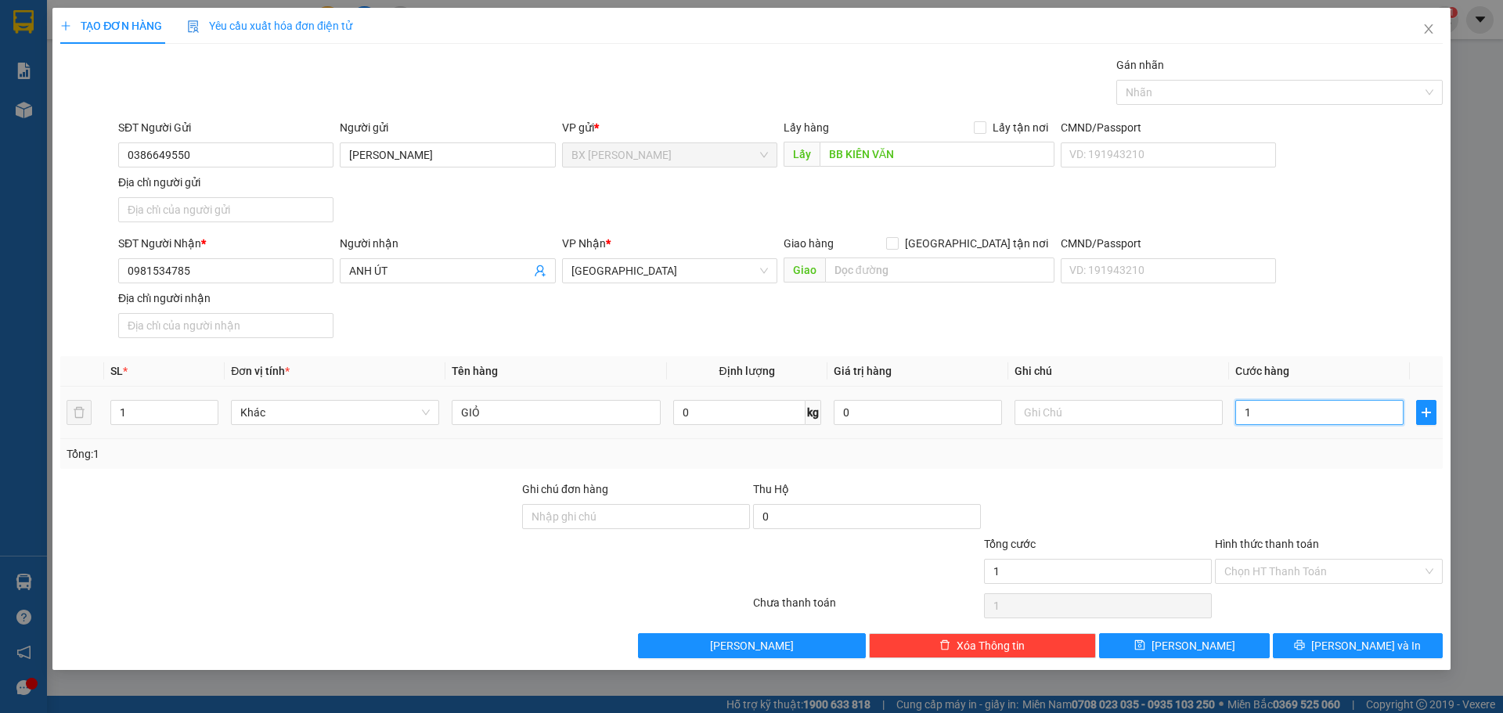
type input "10"
type input "100"
type input "1.000"
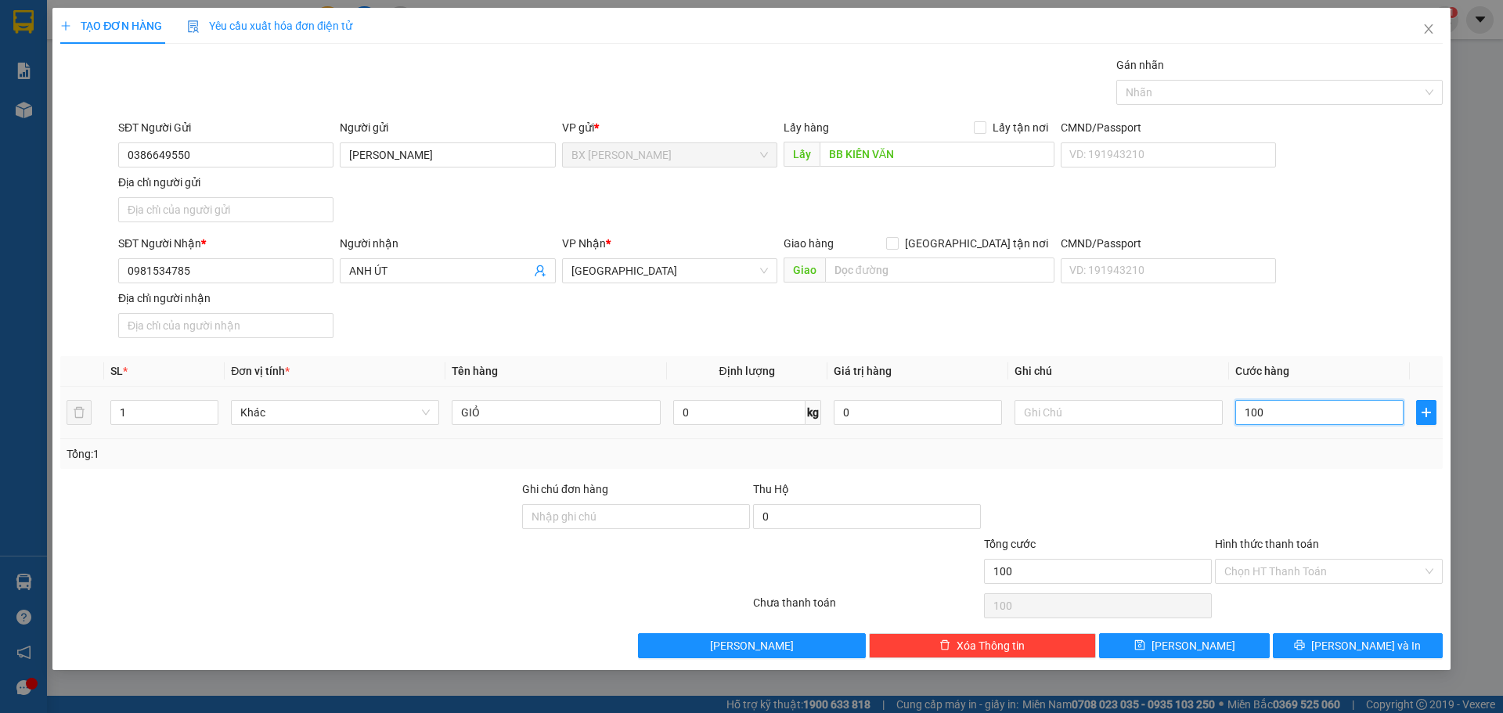
type input "1.000"
type input "10.000"
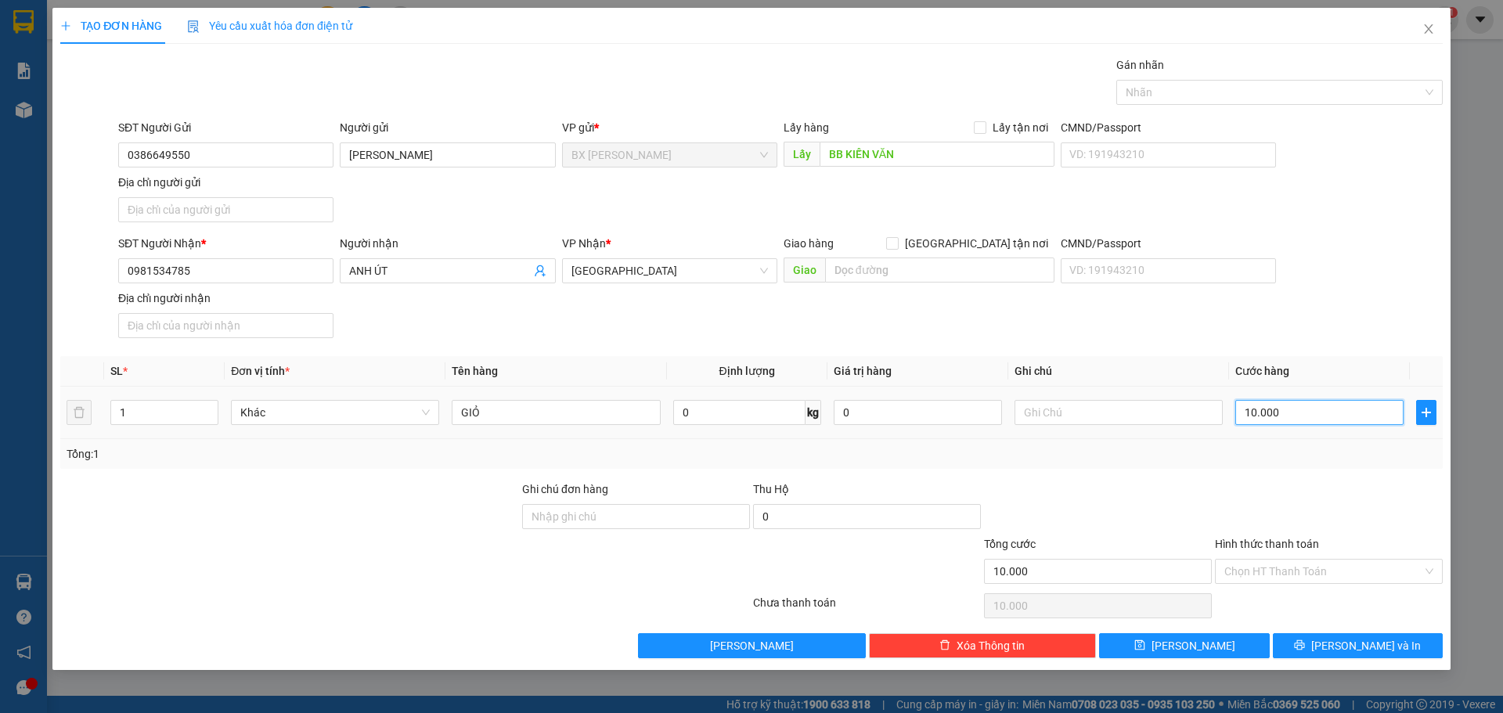
type input "100.000"
click at [1345, 561] on input "Hình thức thanh toán" at bounding box center [1324, 571] width 198 height 23
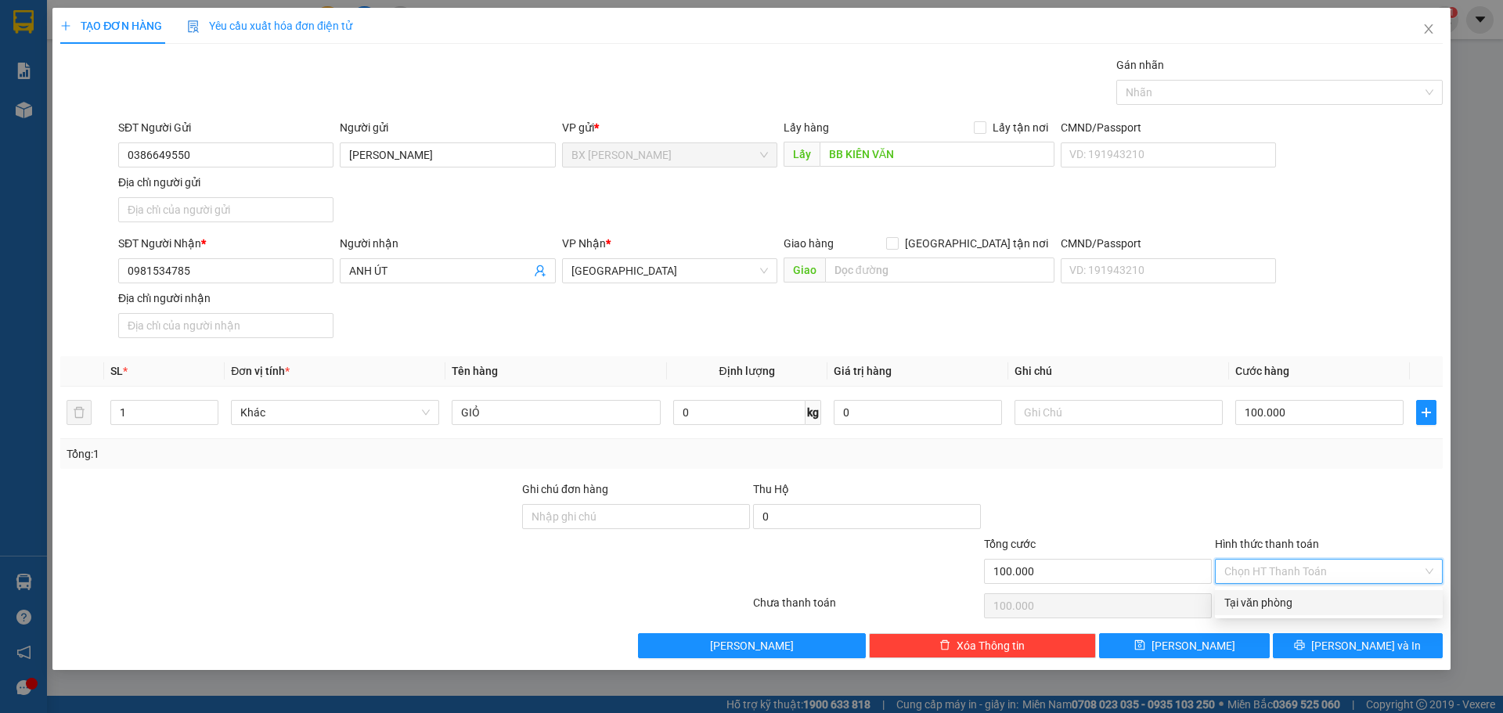
click at [1298, 600] on div "Tại văn phòng" at bounding box center [1329, 602] width 209 height 17
type input "0"
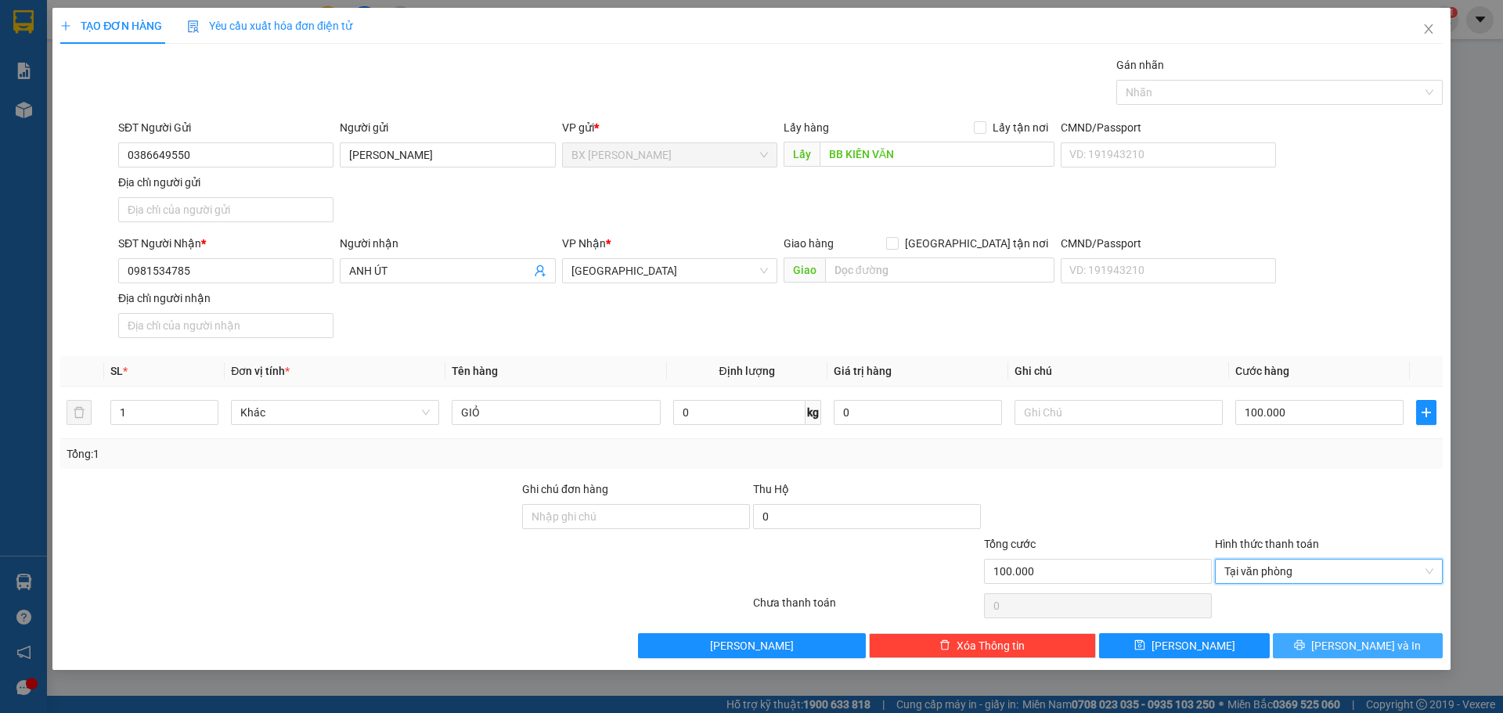
click at [1344, 643] on span "[PERSON_NAME] và In" at bounding box center [1366, 645] width 110 height 17
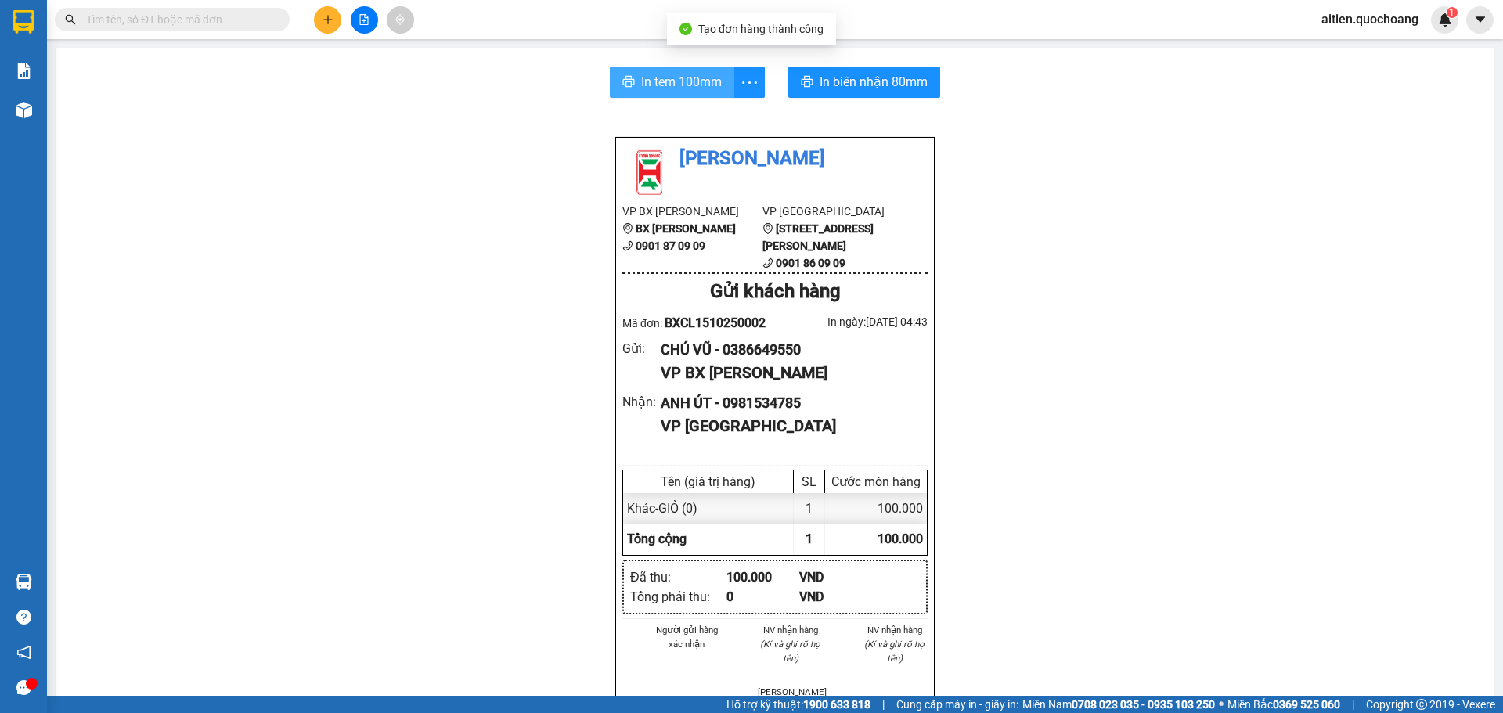
click at [722, 78] on button "In tem 100mm" at bounding box center [672, 82] width 124 height 31
